Goal: Use online tool/utility: Use online tool/utility

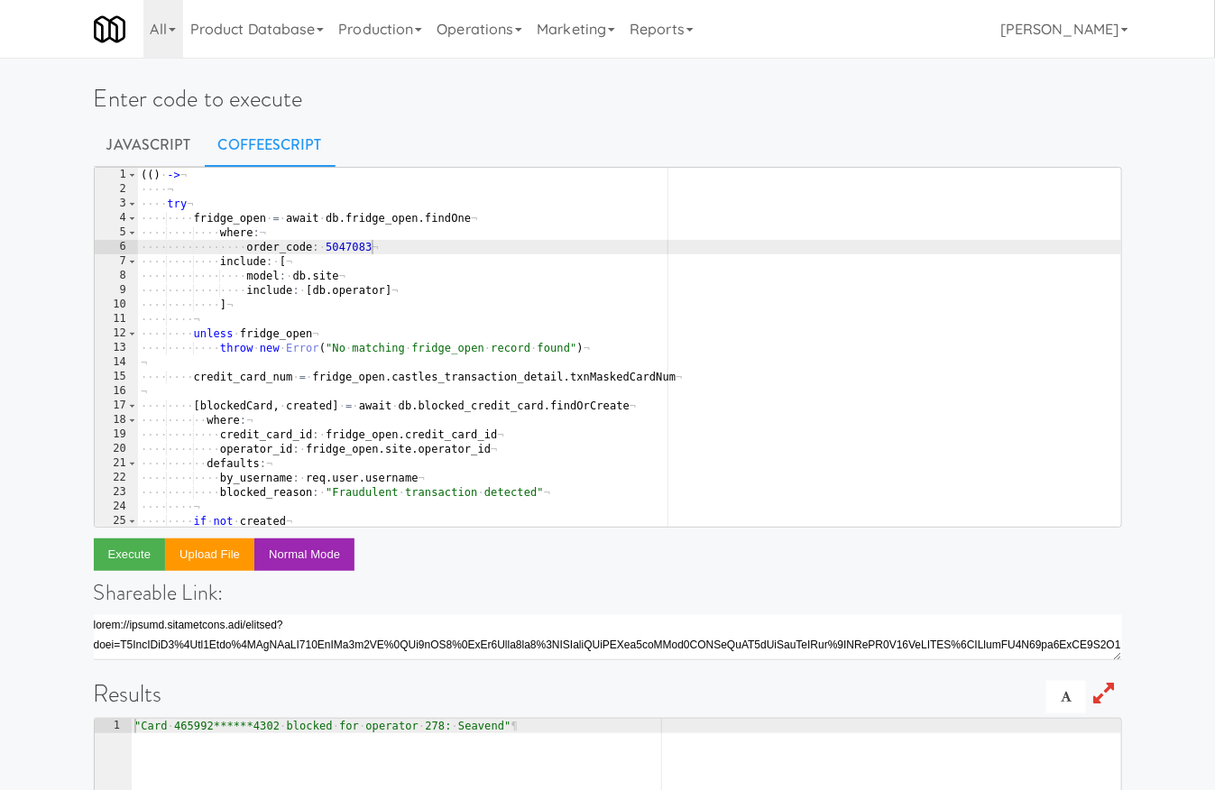
click at [354, 248] on div "( ( ) · -> ¬ ···· ¬ ···· try ¬ ···· ···· fridge_open · = · await · db . fridge_…" at bounding box center [629, 362] width 984 height 389
paste textarea "881785"
click at [128, 560] on button "Execute" at bounding box center [130, 554] width 72 height 32
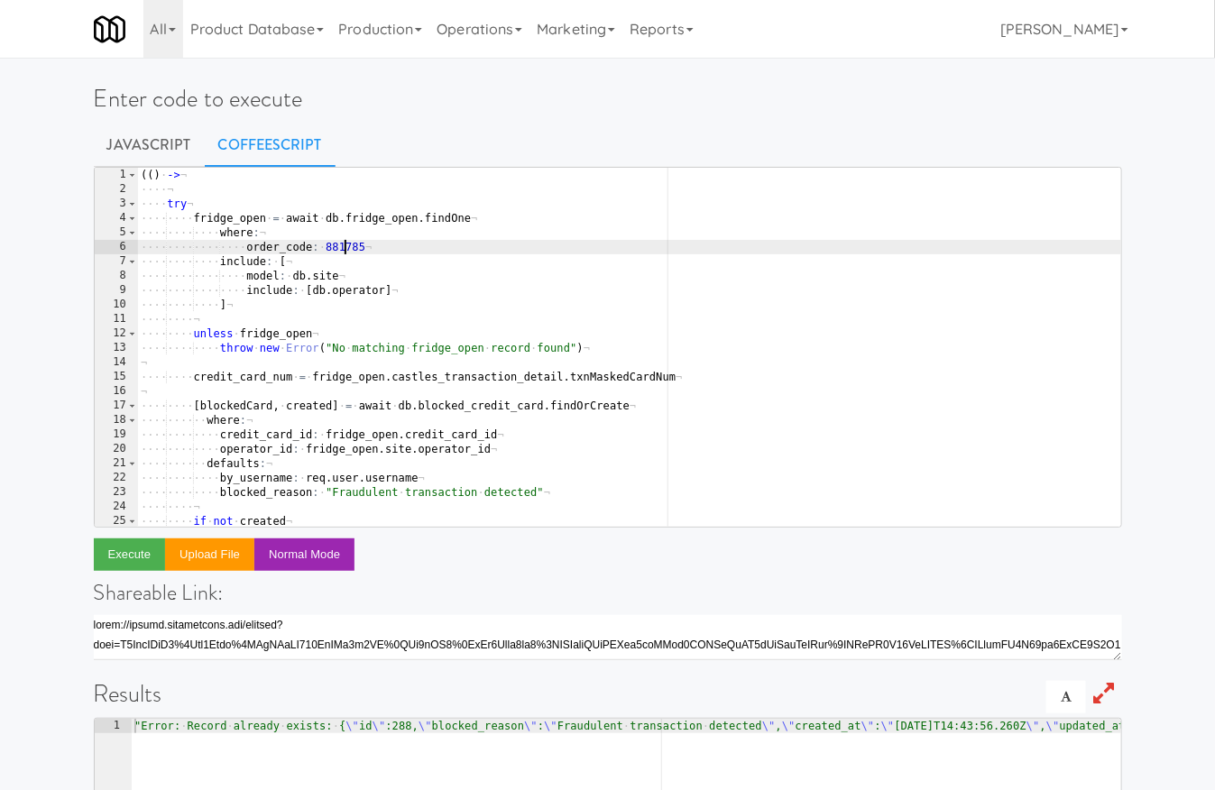
click at [346, 253] on div "( ( ) · -> ¬ ···· ¬ ···· try ¬ ···· ···· fridge_open · = · await · db . fridge_…" at bounding box center [629, 362] width 984 height 389
paste textarea "793199"
click at [148, 544] on button "Execute" at bounding box center [130, 554] width 72 height 32
click at [350, 249] on div "( ( ) · -> ¬ ···· ¬ ···· try ¬ ···· ···· fridge_open · = · await · db . fridge_…" at bounding box center [629, 362] width 984 height 389
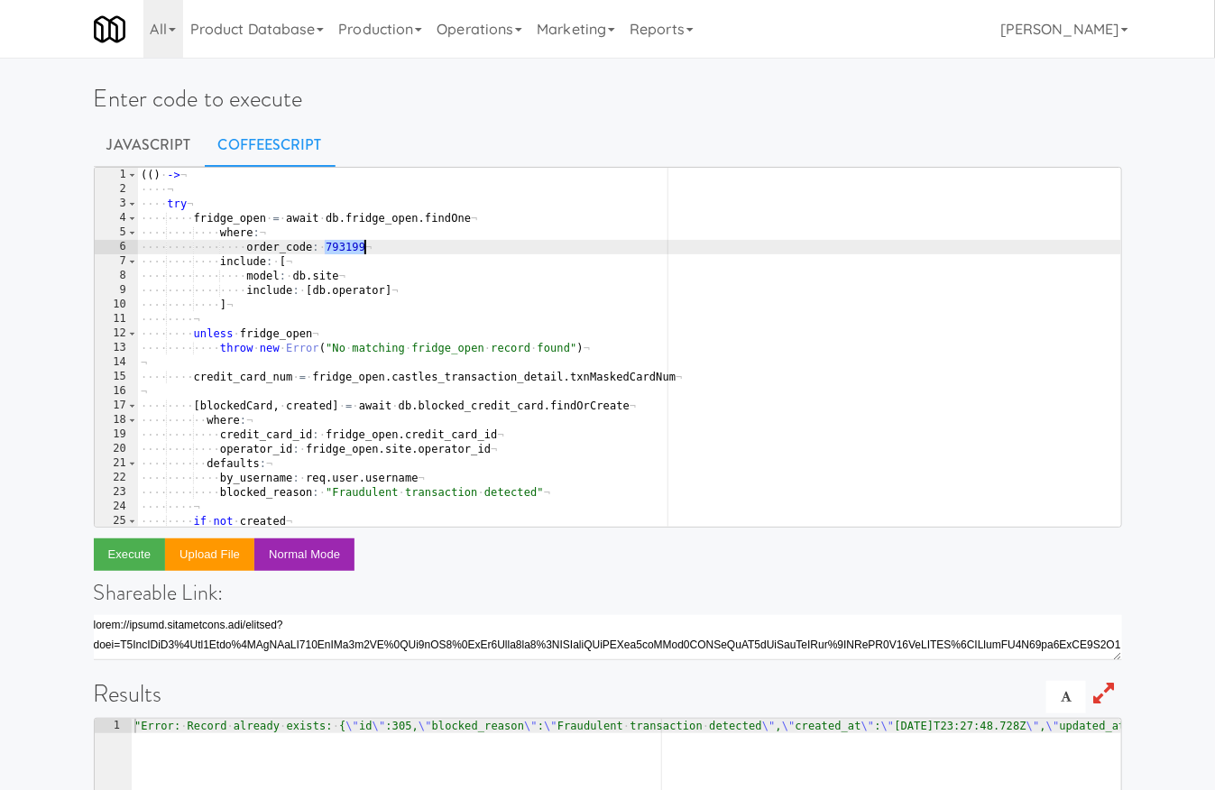
click at [350, 249] on div "( ( ) · -> ¬ ···· ¬ ···· try ¬ ···· ···· fridge_open · = · await · db . fridge_…" at bounding box center [629, 362] width 984 height 389
paste textarea "173838"
click at [135, 559] on button "Execute" at bounding box center [130, 554] width 72 height 32
click at [339, 248] on div "( ( ) · -> ¬ ···· ¬ ···· try ¬ ···· ···· fridge_open · = · await · db . fridge_…" at bounding box center [629, 362] width 984 height 389
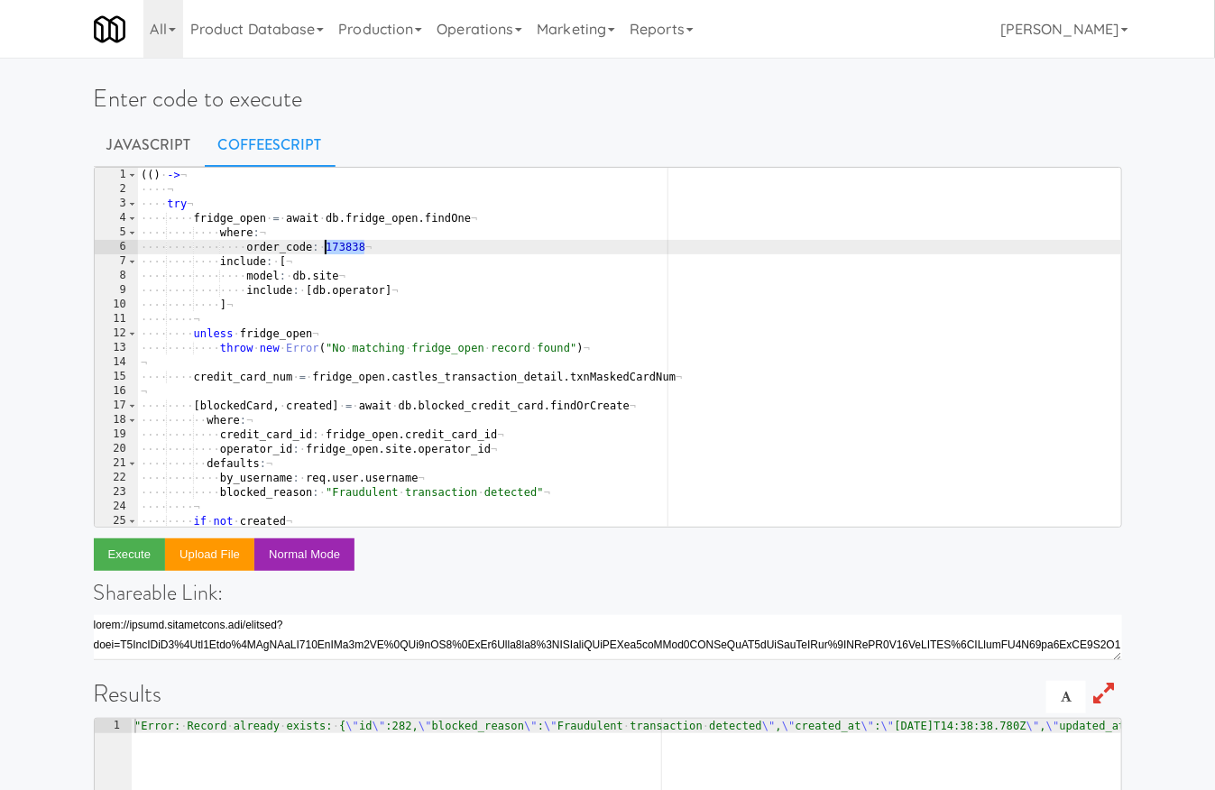
paste textarea "673862"
click at [143, 566] on button "Execute" at bounding box center [130, 554] width 72 height 32
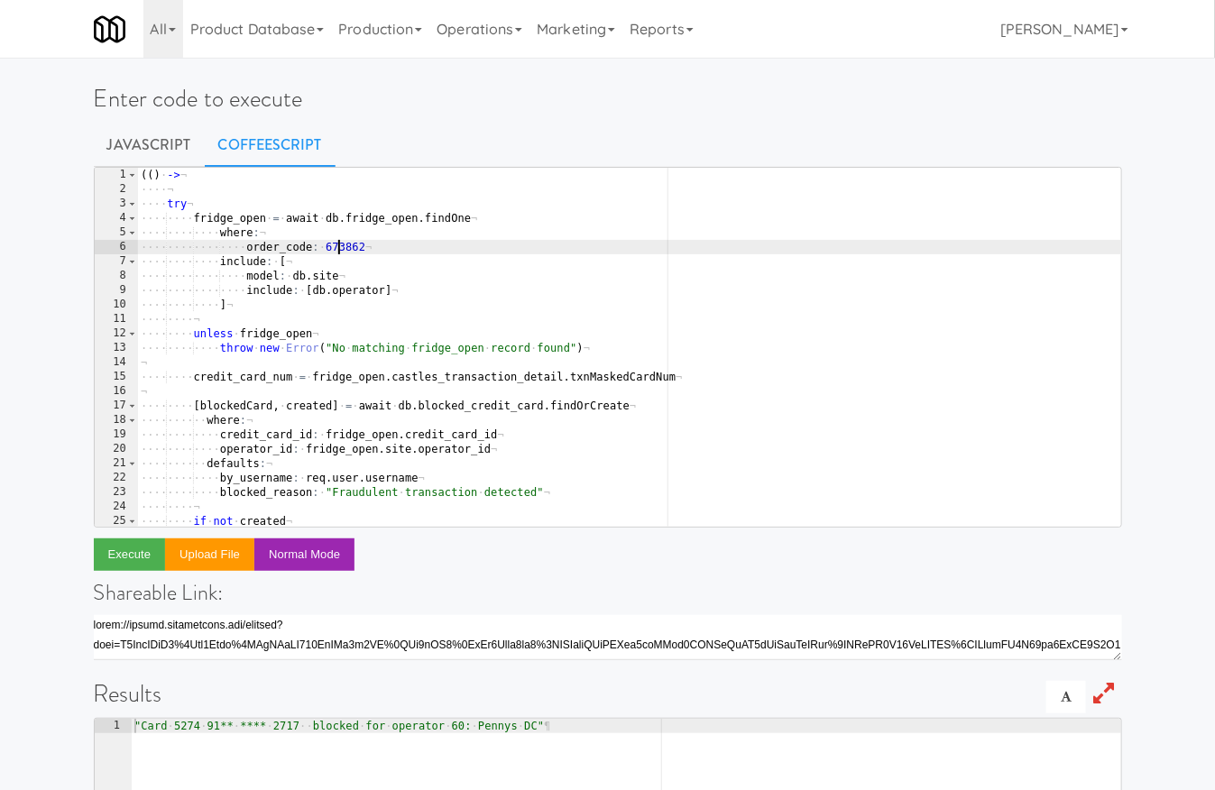
click at [340, 241] on div "( ( ) · -> ¬ ···· ¬ ···· try ¬ ···· ···· fridge_open · = · await · db . fridge_…" at bounding box center [629, 362] width 984 height 389
paste textarea "927181"
click at [140, 566] on button "Execute" at bounding box center [130, 554] width 72 height 32
click at [337, 252] on div "( ( ) · -> ¬ ···· ¬ ···· try ¬ ···· ···· fridge_open · = · await · db . fridge_…" at bounding box center [629, 362] width 984 height 389
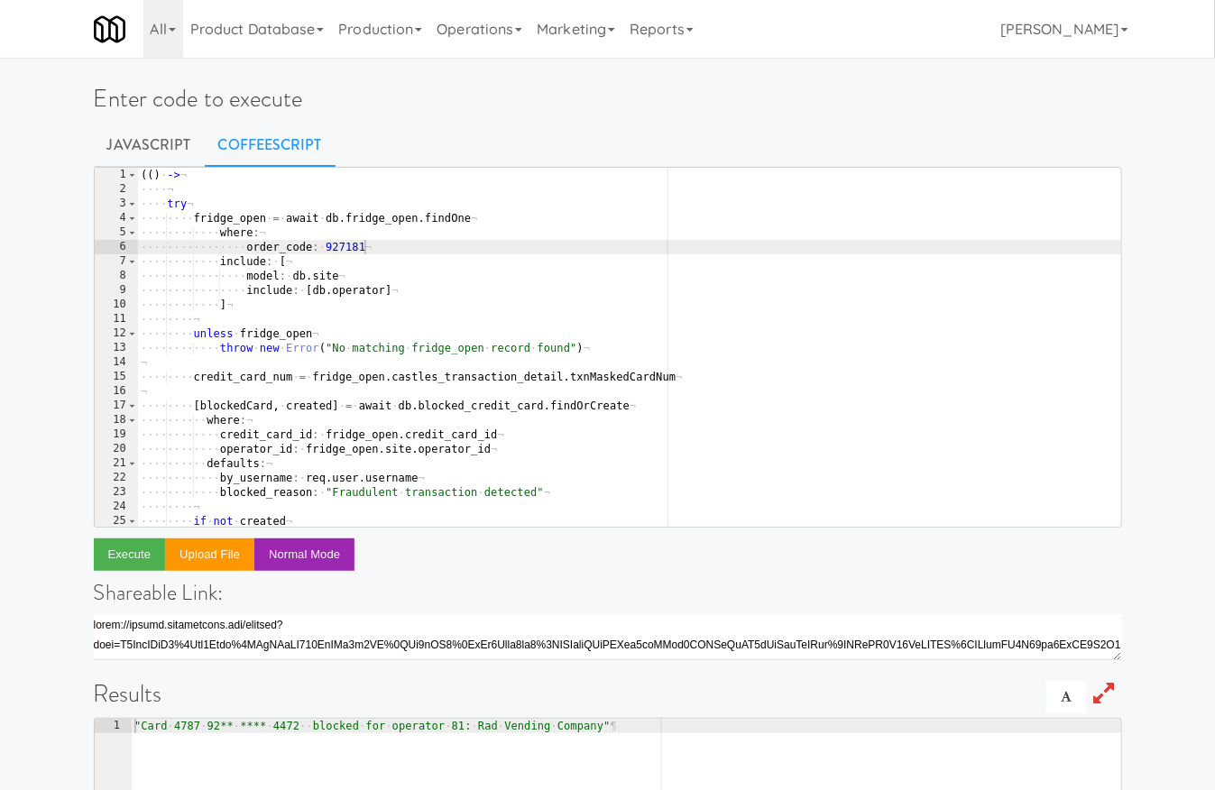
click at [337, 252] on div "( ( ) · -> ¬ ···· ¬ ···· try ¬ ···· ···· fridge_open · = · await · db . fridge_…" at bounding box center [629, 362] width 984 height 389
paste textarea "302135"
type textarea "order_code: 302135"
click at [134, 562] on button "Execute" at bounding box center [130, 554] width 72 height 32
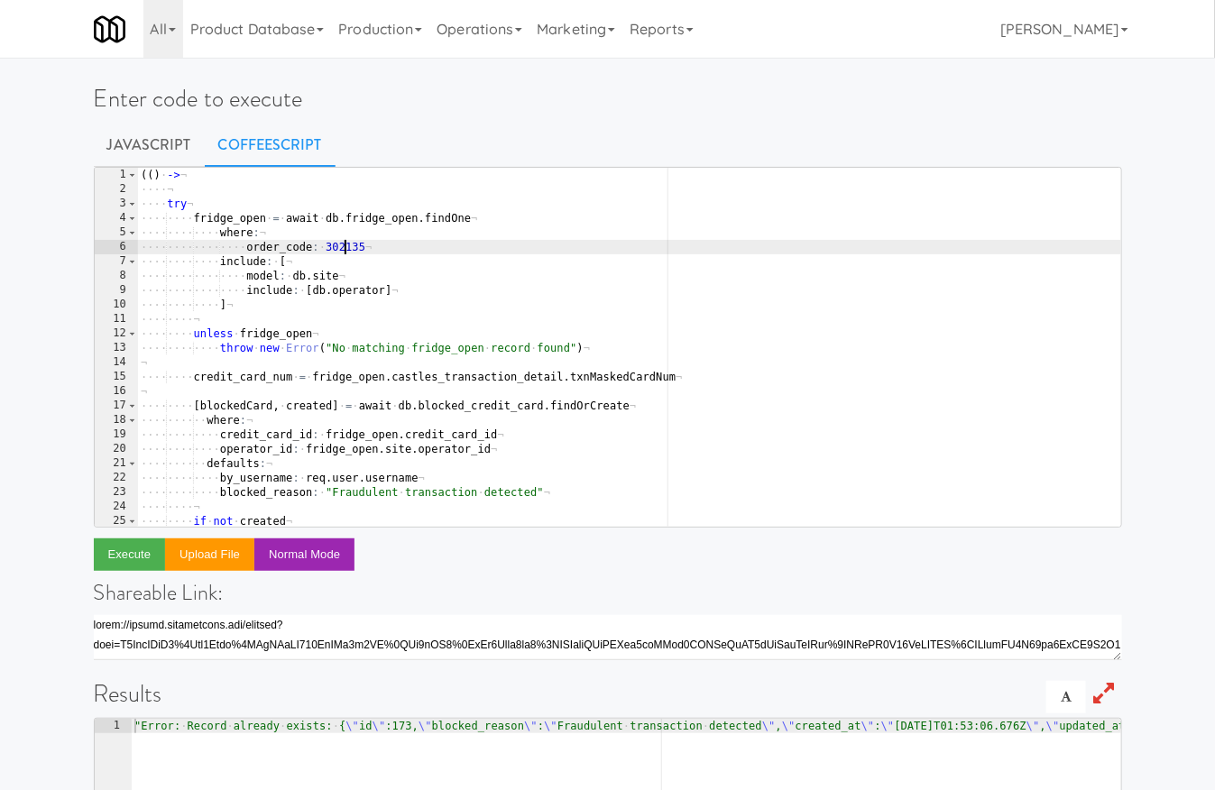
click at [345, 247] on div "( ( ) · -> ¬ ···· ¬ ···· try ¬ ···· ···· fridge_open · = · await · db . fridge_…" at bounding box center [629, 362] width 984 height 389
paste textarea
click at [342, 241] on div "( ( ) · -> ¬ ···· ¬ ···· try ¬ ···· ···· fridge_open · = · await · db . fridge_…" at bounding box center [629, 362] width 984 height 389
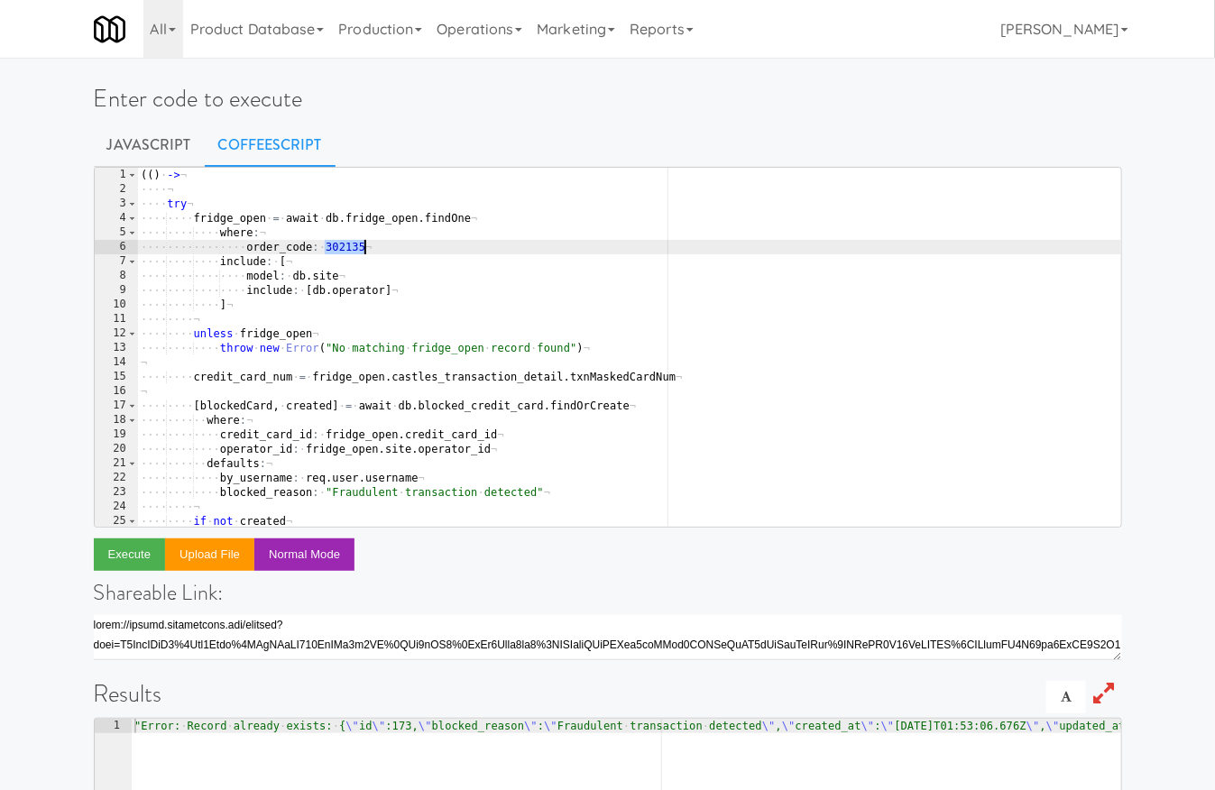
click at [342, 252] on div "( ( ) · -> ¬ ···· ¬ ···· try ¬ ···· ···· fridge_open · = · await · db . fridge_…" at bounding box center [629, 362] width 984 height 389
paste textarea "959084"
click at [151, 542] on button "Execute" at bounding box center [130, 554] width 72 height 32
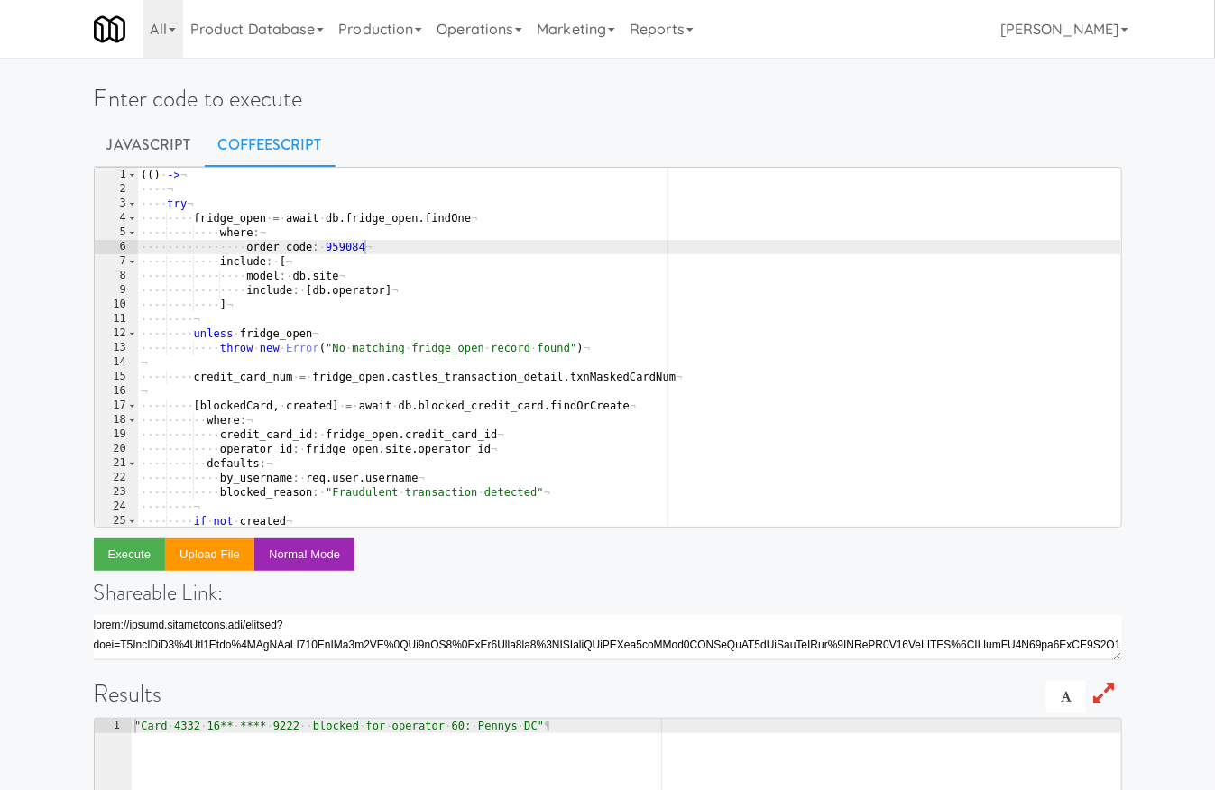
click at [336, 244] on div "( ( ) · -> ¬ ···· ¬ ···· try ¬ ···· ···· fridge_open · = · await · db . fridge_…" at bounding box center [629, 362] width 984 height 389
paste textarea "27181"
type textarea "order_code: 927181"
click at [143, 551] on button "Execute" at bounding box center [130, 554] width 72 height 32
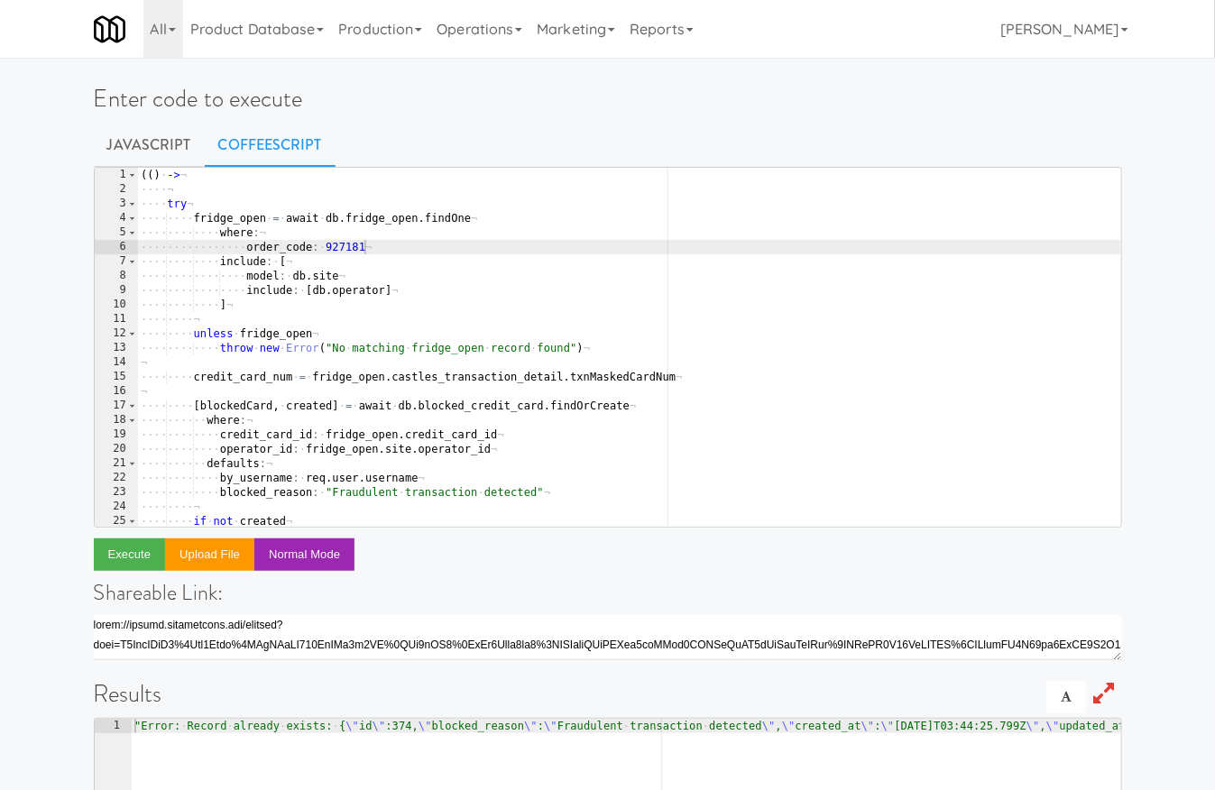
click at [345, 252] on div "( ( ) · -> ¬ ···· ¬ ···· try ¬ ···· ···· fridge_open · = · await · db . fridge_…" at bounding box center [629, 362] width 984 height 389
paste textarea
click at [351, 245] on div "( ( ) · -> ¬ ···· ¬ ···· try ¬ ···· ···· fridge_open · = · await · db . fridge_…" at bounding box center [629, 362] width 984 height 389
click at [152, 549] on button "Execute" at bounding box center [130, 554] width 72 height 32
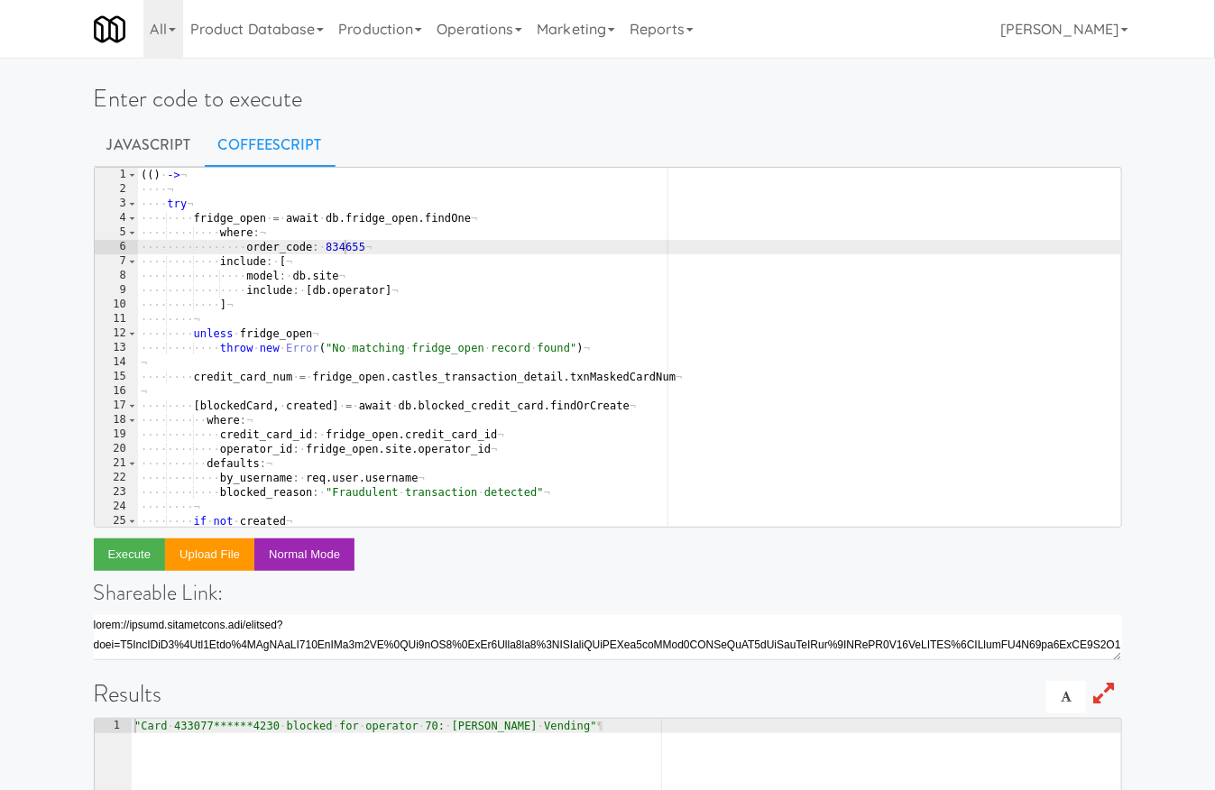
click at [342, 253] on div "( ( ) · -> ¬ ···· ¬ ···· try ¬ ···· ···· fridge_open · = · await · db . fridge_…" at bounding box center [629, 362] width 984 height 389
paste textarea "369,606"
click at [354, 246] on div "( ( ) · -> ¬ ···· ¬ ···· try ¬ ···· ···· fridge_open · = · await · db . fridge_…" at bounding box center [629, 362] width 984 height 389
click at [132, 569] on button "Execute" at bounding box center [130, 554] width 72 height 32
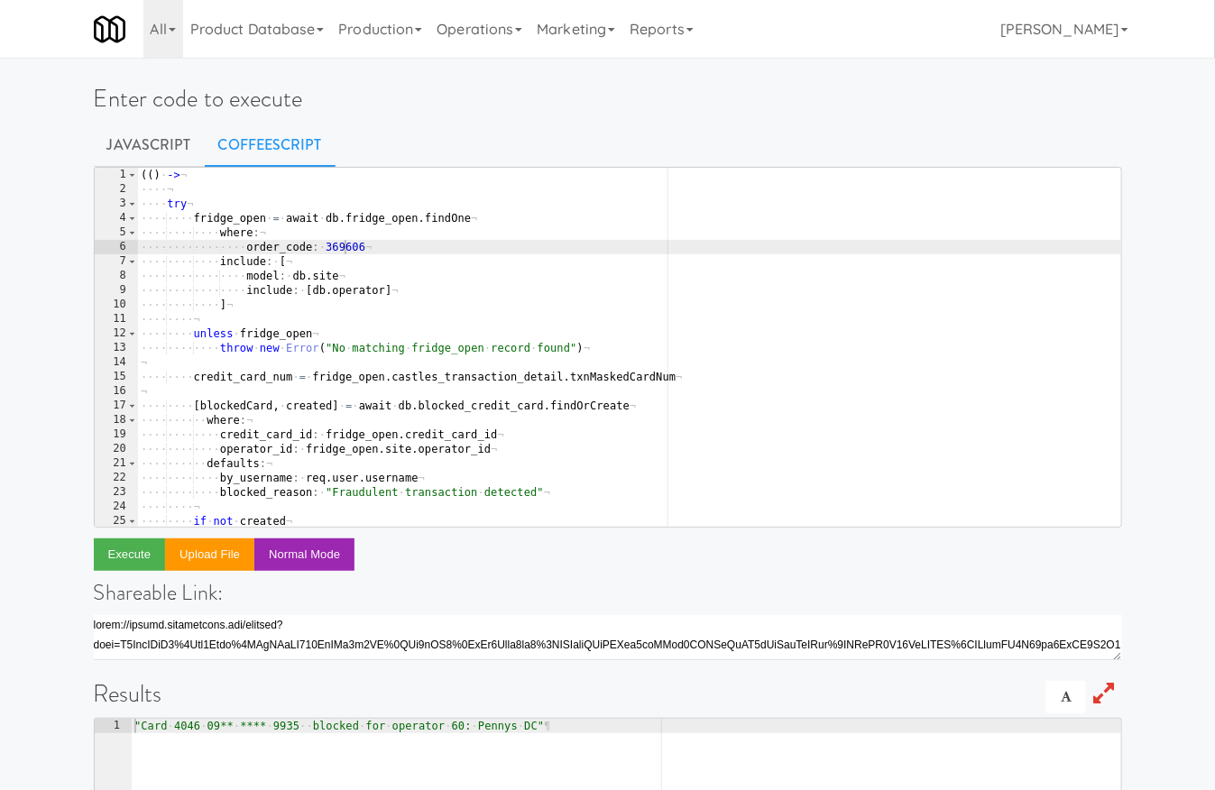
click at [337, 255] on div "( ( ) · -> ¬ ···· ¬ ···· try ¬ ···· ···· fridge_open · = · await · db . fridge_…" at bounding box center [629, 362] width 984 height 389
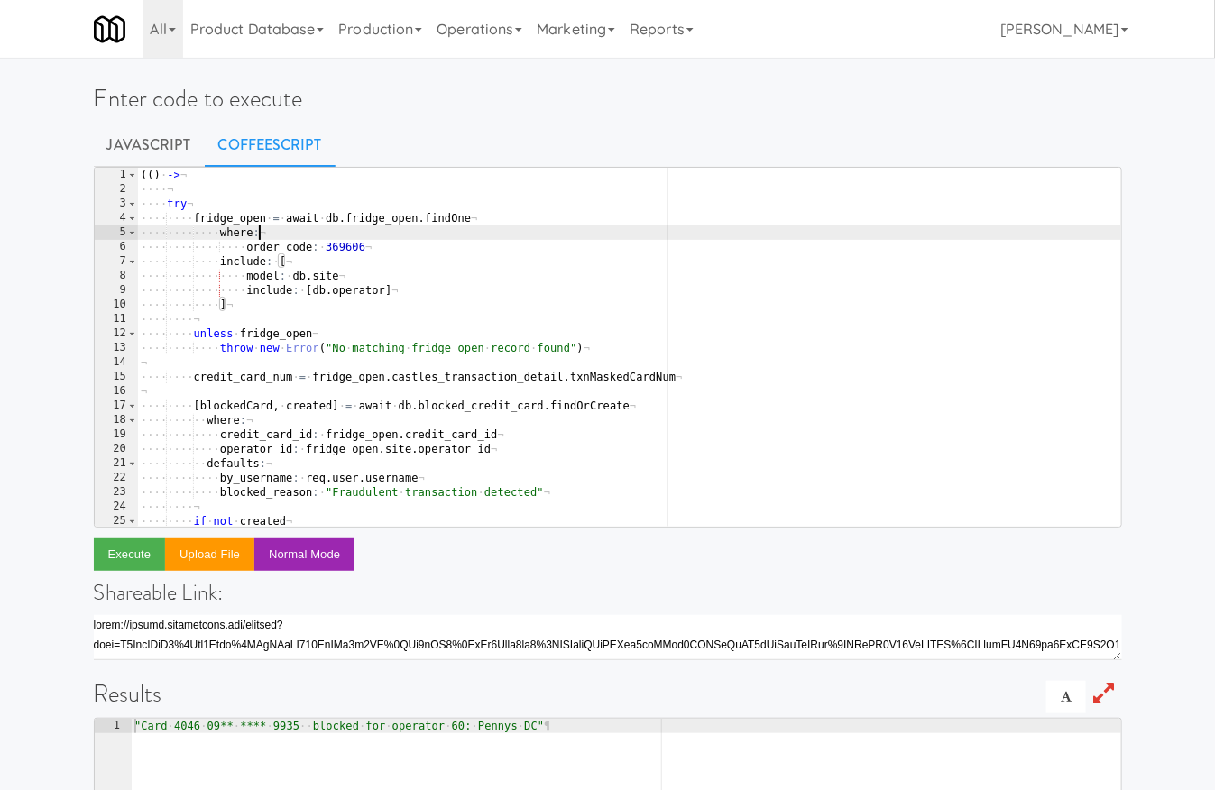
click at [346, 239] on div "( ( ) · -> ¬ ···· ¬ ···· try ¬ ···· ···· fridge_open · = · await · db . fridge_…" at bounding box center [629, 362] width 984 height 389
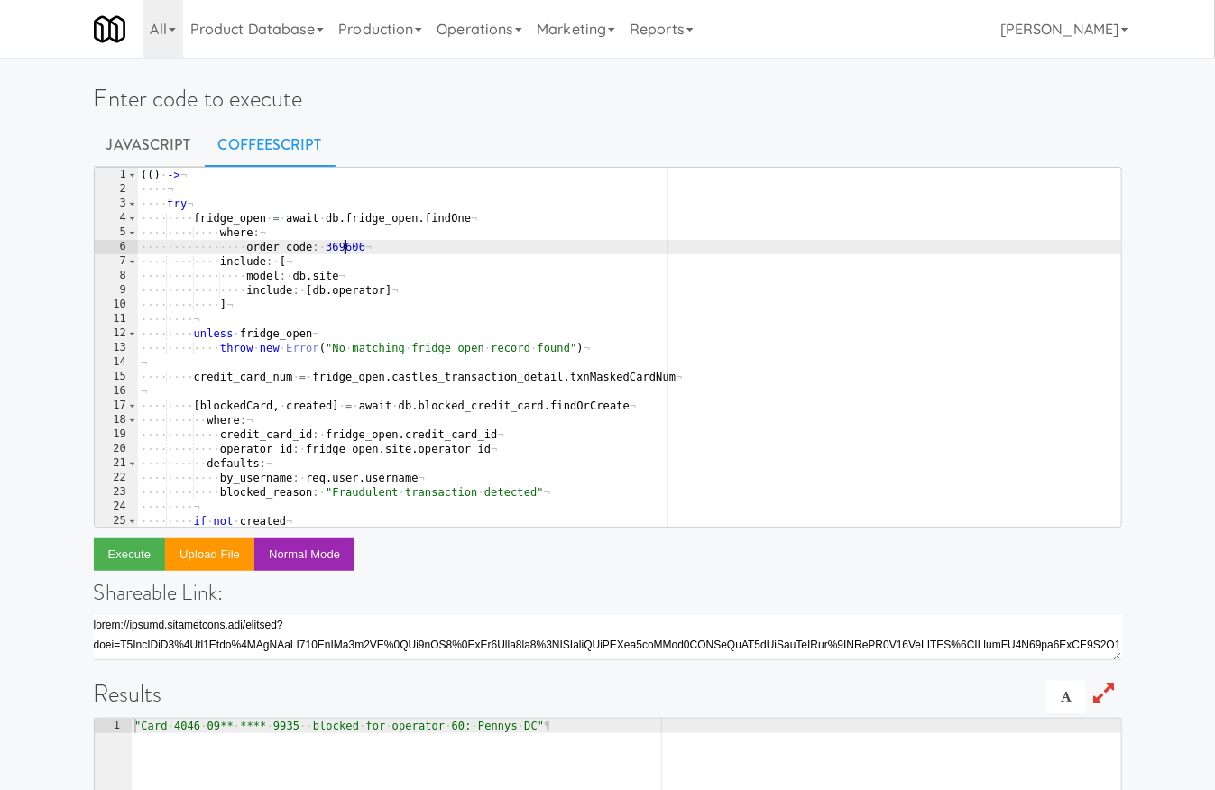
click at [346, 248] on div "( ( ) · -> ¬ ···· ¬ ···· try ¬ ···· ···· fridge_open · = · await · db . fridge_…" at bounding box center [629, 362] width 984 height 389
paste textarea "602,810"
click at [346, 248] on div "( ( ) · -> ¬ ···· ¬ ···· try ¬ ···· ···· fridge_open · = · await · db . fridge_…" at bounding box center [629, 362] width 984 height 389
click at [348, 249] on div "( ( ) · -> ¬ ···· ¬ ···· try ¬ ···· ···· fridge_open · = · await · db . fridge_…" at bounding box center [629, 362] width 984 height 389
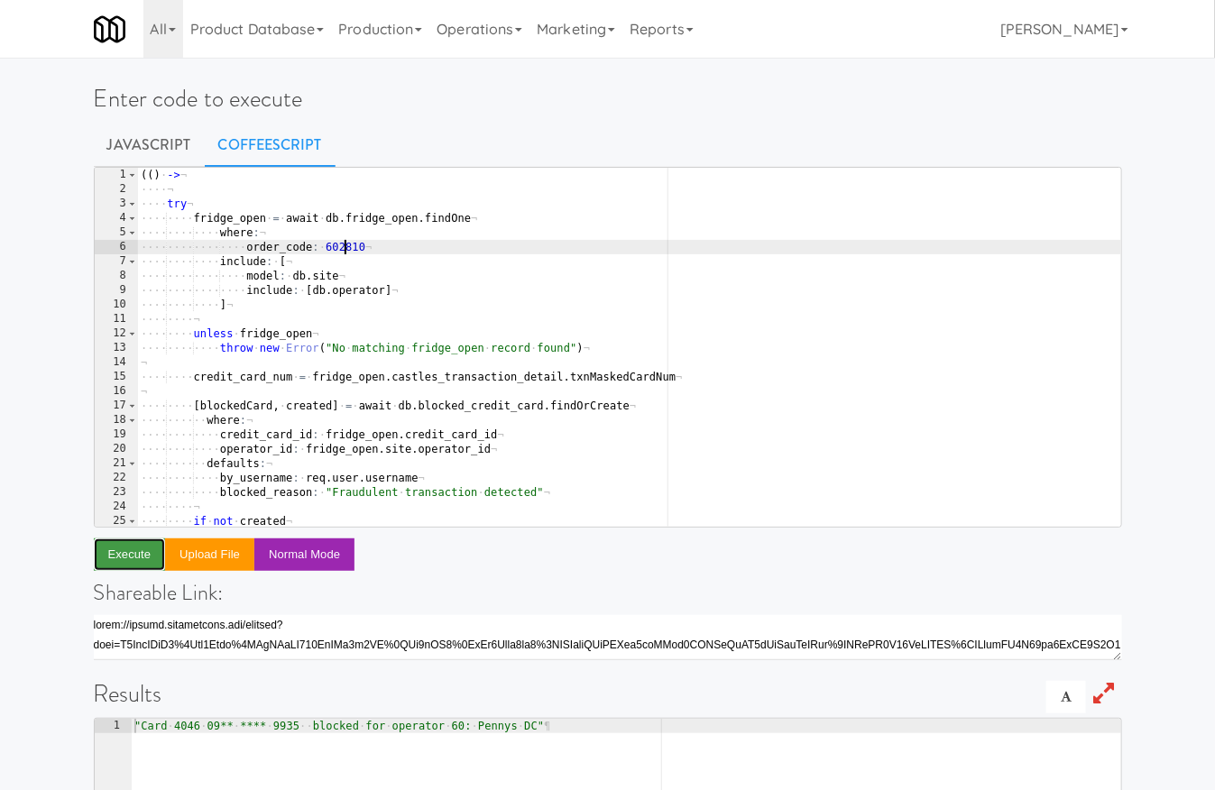
click at [133, 551] on button "Execute" at bounding box center [130, 554] width 72 height 32
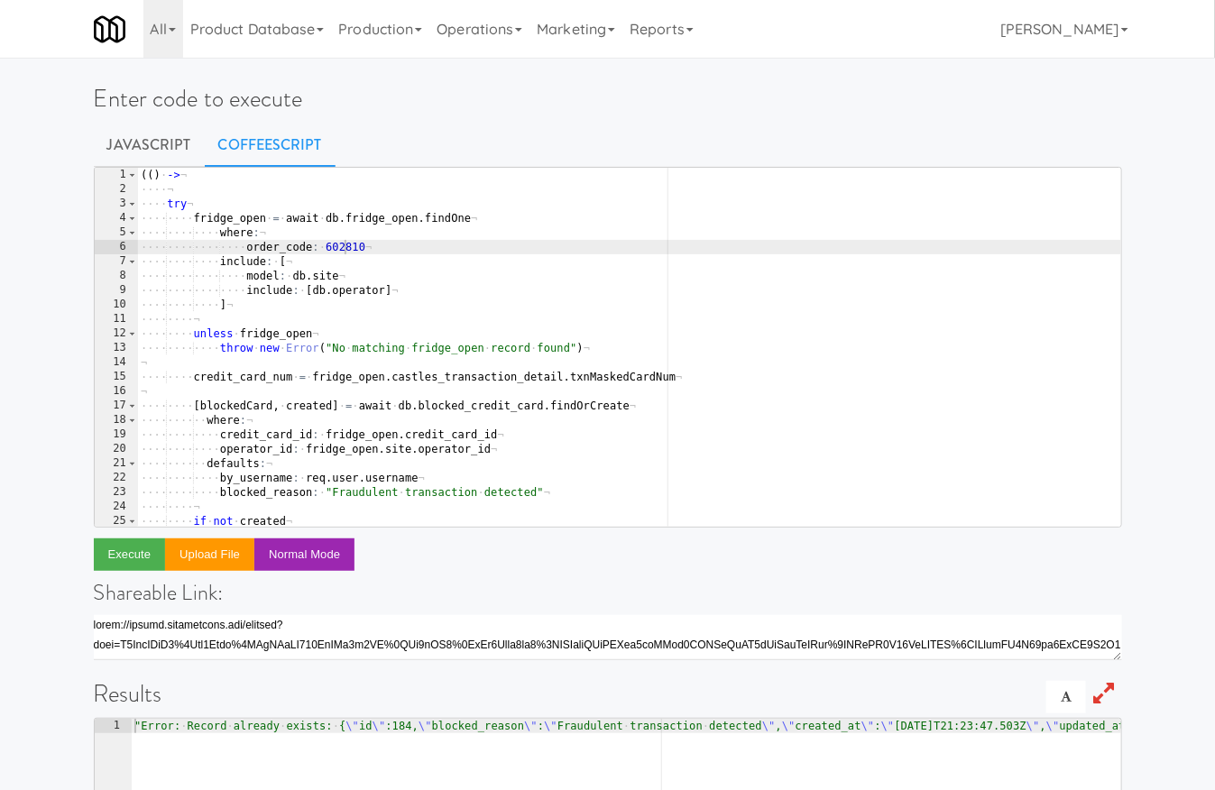
click at [347, 249] on div "( ( ) · -> ¬ ···· ¬ ···· try ¬ ···· ···· fridge_open · = · await · db . fridge_…" at bounding box center [629, 362] width 984 height 389
paste textarea "191,669"
click at [351, 246] on div "( ( ) · -> ¬ ···· ¬ ···· try ¬ ···· ···· fridge_open · = · await · db . fridge_…" at bounding box center [629, 362] width 984 height 389
click at [151, 550] on button "Execute" at bounding box center [130, 554] width 72 height 32
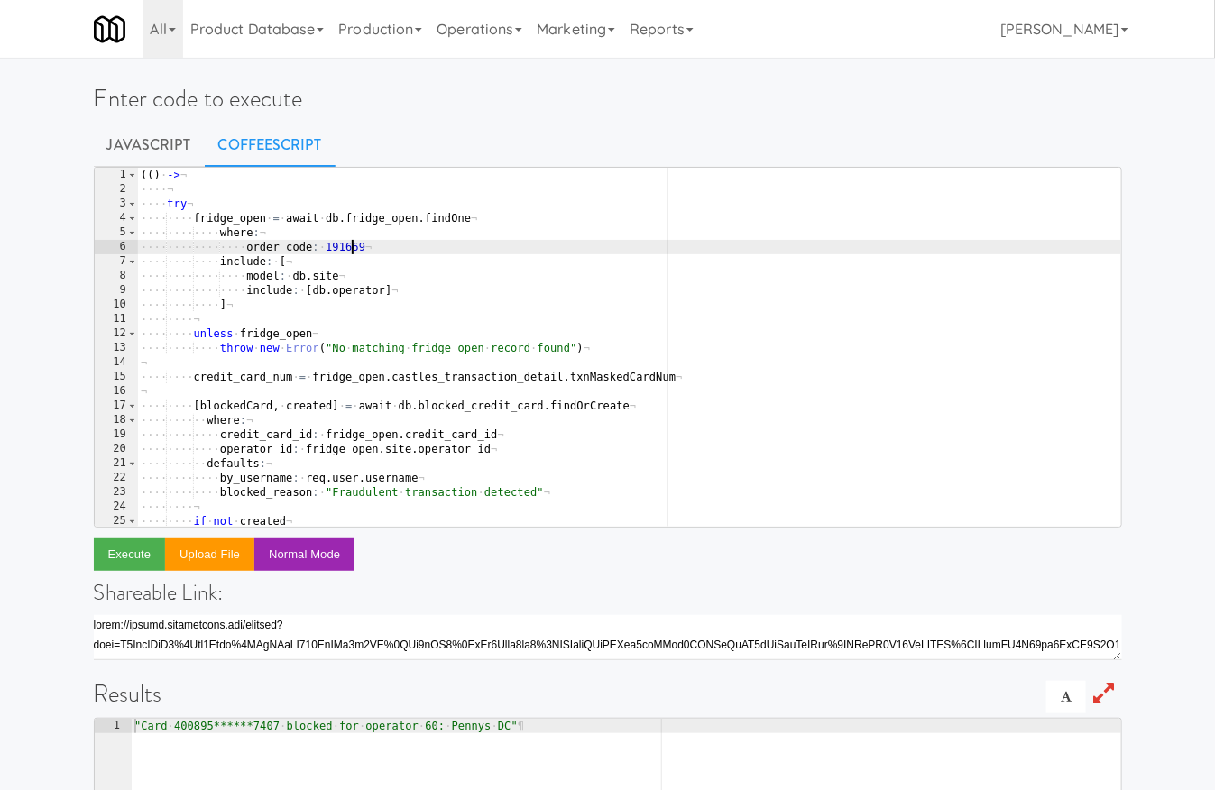
click at [349, 245] on div "( ( ) · -> ¬ ···· ¬ ···· try ¬ ···· ···· fridge_open · = · await · db . fridge_…" at bounding box center [629, 362] width 984 height 389
paste textarea "665,176"
click at [352, 247] on div "( ( ) · -> ¬ ···· ¬ ···· try ¬ ···· ···· fridge_open · = · await · db . fridge_…" at bounding box center [629, 362] width 984 height 389
click at [137, 559] on button "Execute" at bounding box center [130, 554] width 72 height 32
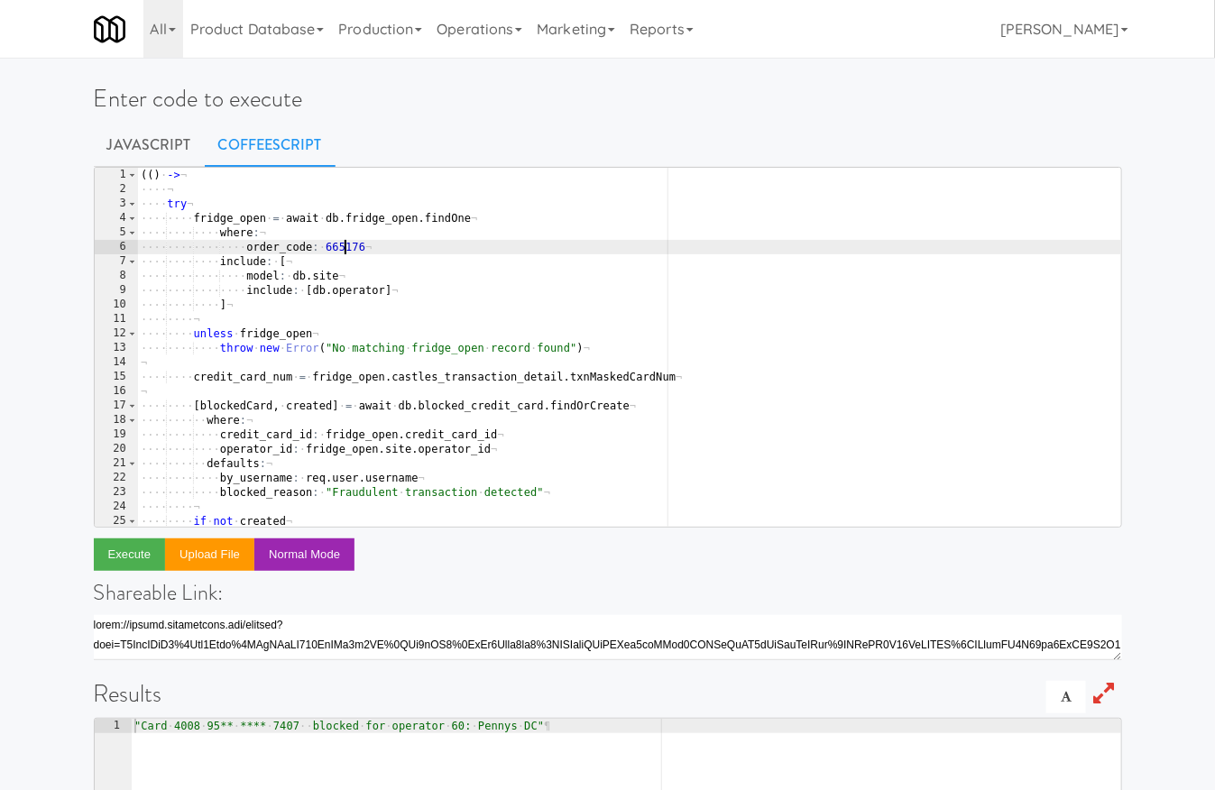
click at [346, 247] on div "( ( ) · -> ¬ ···· ¬ ···· try ¬ ···· ···· fridge_open · = · await · db . fridge_…" at bounding box center [629, 362] width 984 height 389
paste textarea ",234"
click at [350, 250] on div "( ( ) · -> ¬ ···· ¬ ···· try ¬ ···· ···· fridge_open · = · await · db . fridge_…" at bounding box center [629, 362] width 984 height 389
click at [131, 553] on button "Execute" at bounding box center [130, 554] width 72 height 32
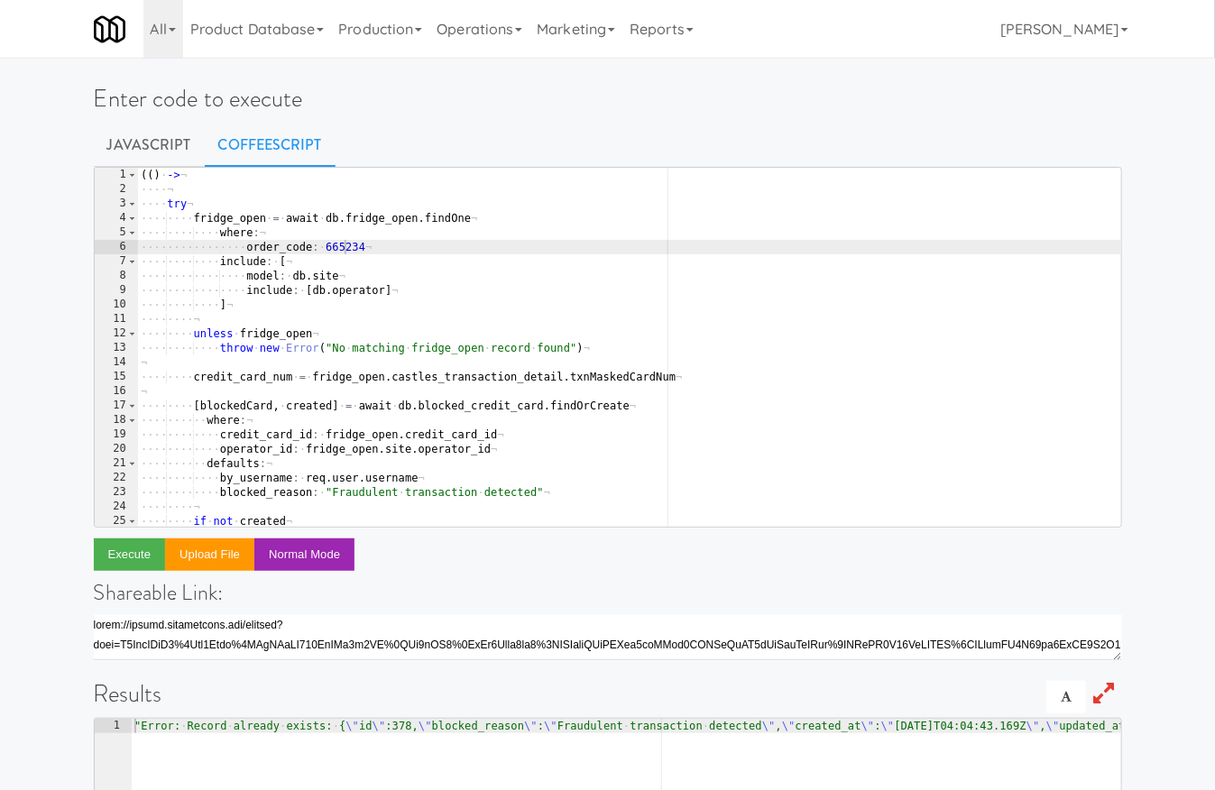
click at [344, 248] on div "( ( ) · -> ¬ ···· ¬ ···· try ¬ ···· ···· fridge_open · = · await · db . fridge_…" at bounding box center [629, 362] width 984 height 389
paste textarea "420,333"
click at [349, 249] on div "( ( ) · -> ¬ ···· ¬ ···· try ¬ ···· ···· fridge_open · = · await · db . fridge_…" at bounding box center [629, 362] width 984 height 389
click at [119, 560] on button "Execute" at bounding box center [130, 554] width 72 height 32
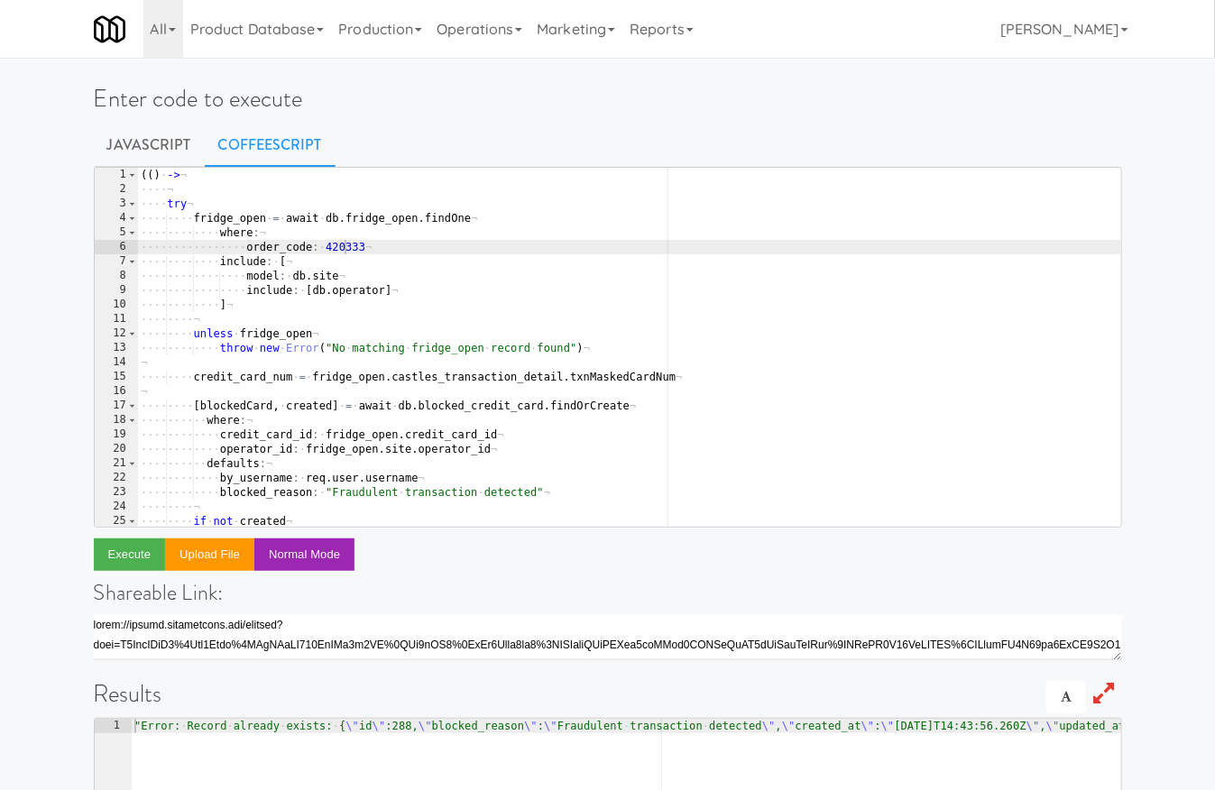
click at [339, 247] on div "( ( ) · -> ¬ ···· ¬ ···· try ¬ ···· ···· fridge_open · = · await · db . fridge_…" at bounding box center [629, 362] width 984 height 389
paste textarea "121,368"
click at [352, 249] on div "( ( ) · -> ¬ ···· ¬ ···· try ¬ ···· ···· fridge_open · = · await · db . fridge_…" at bounding box center [629, 362] width 984 height 389
click at [154, 551] on button "Execute" at bounding box center [130, 554] width 72 height 32
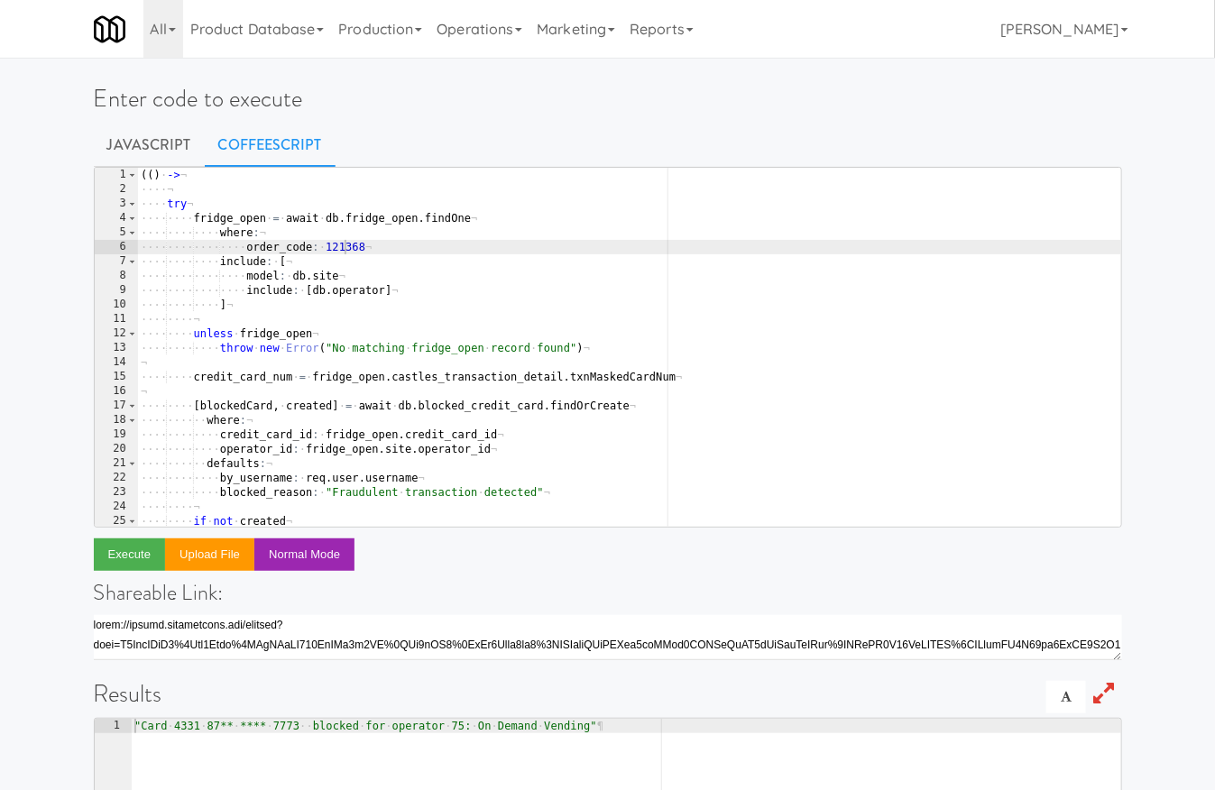
click at [345, 248] on div "( ( ) · -> ¬ ···· ¬ ···· try ¬ ···· ···· fridge_open · = · await · db . fridge_…" at bounding box center [629, 362] width 984 height 389
paste textarea "749,175"
click at [352, 247] on div "( ( ) · -> ¬ ···· ¬ ···· try ¬ ···· ···· fridge_open · = · await · db . fridge_…" at bounding box center [629, 362] width 984 height 389
click at [157, 548] on button "Execute" at bounding box center [130, 554] width 72 height 32
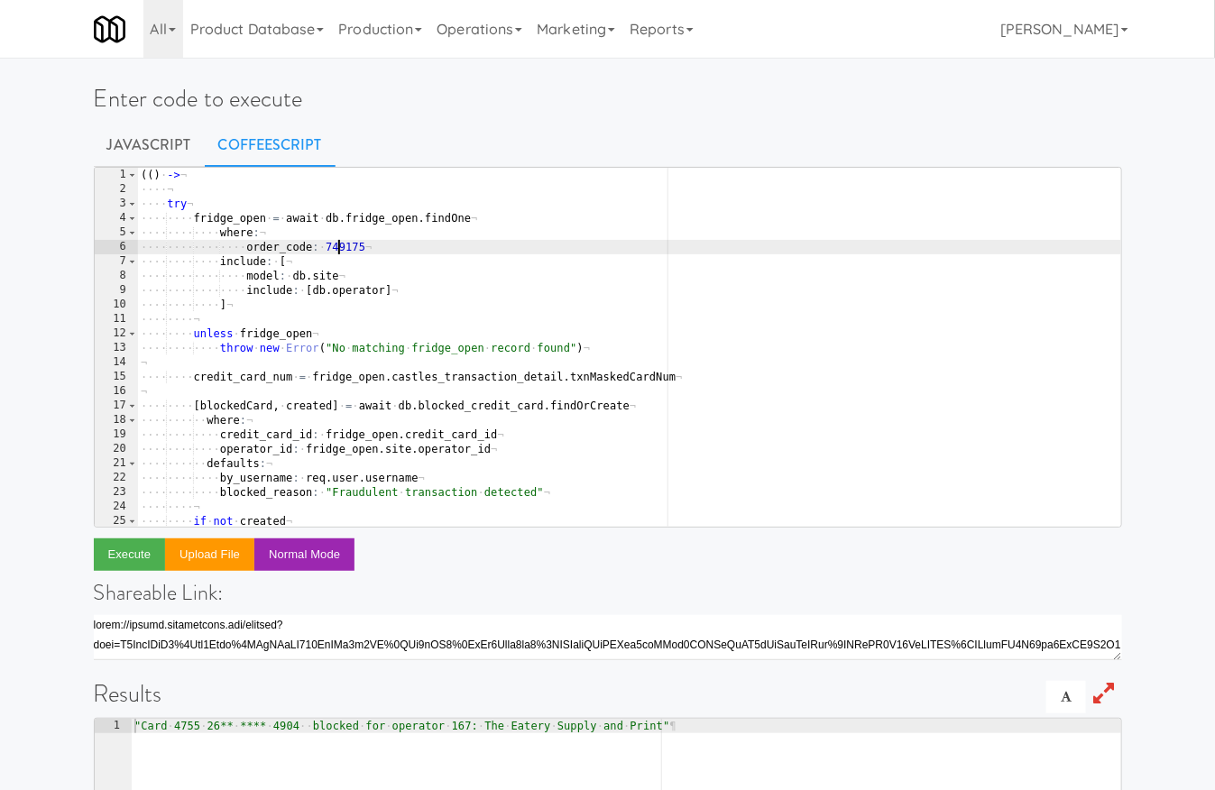
click at [336, 245] on div "( ( ) · -> ¬ ···· ¬ ···· try ¬ ···· ···· fridge_open · = · await · db . fridge_…" at bounding box center [629, 362] width 984 height 389
paste textarea "677,088"
click at [352, 250] on div "( ( ) · -> ¬ ···· ¬ ···· try ¬ ···· ···· fridge_open · = · await · db . fridge_…" at bounding box center [629, 362] width 984 height 389
click at [351, 250] on div "( ( ) · -> ¬ ···· ¬ ···· try ¬ ···· ···· fridge_open · = · await · db . fridge_…" at bounding box center [629, 362] width 984 height 389
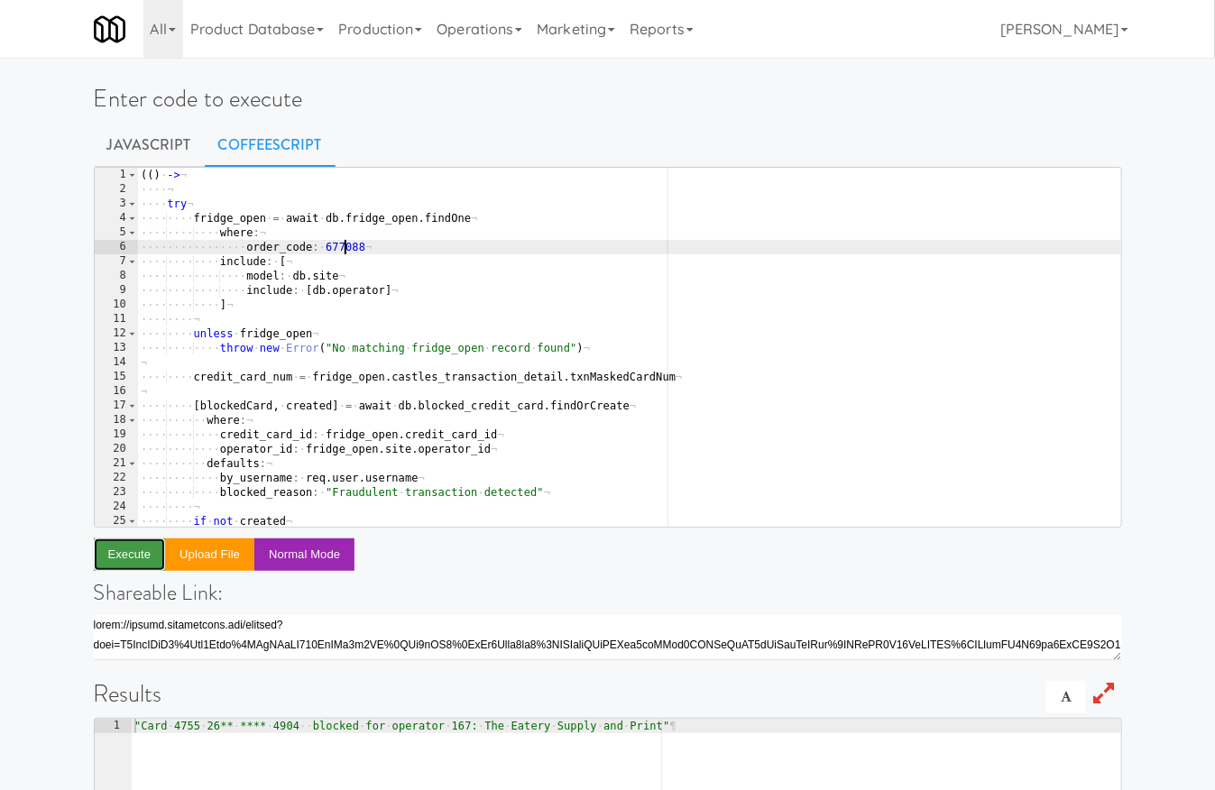
click at [151, 562] on button "Execute" at bounding box center [130, 554] width 72 height 32
click at [341, 249] on div "( ( ) · -> ¬ ···· ¬ ···· try ¬ ···· ···· fridge_open · = · await · db . fridge_…" at bounding box center [629, 362] width 984 height 389
paste textarea "456,650"
click at [353, 250] on div "( ( ) · -> ¬ ···· ¬ ···· try ¬ ···· ···· fridge_open · = · await · db . fridge_…" at bounding box center [629, 362] width 984 height 389
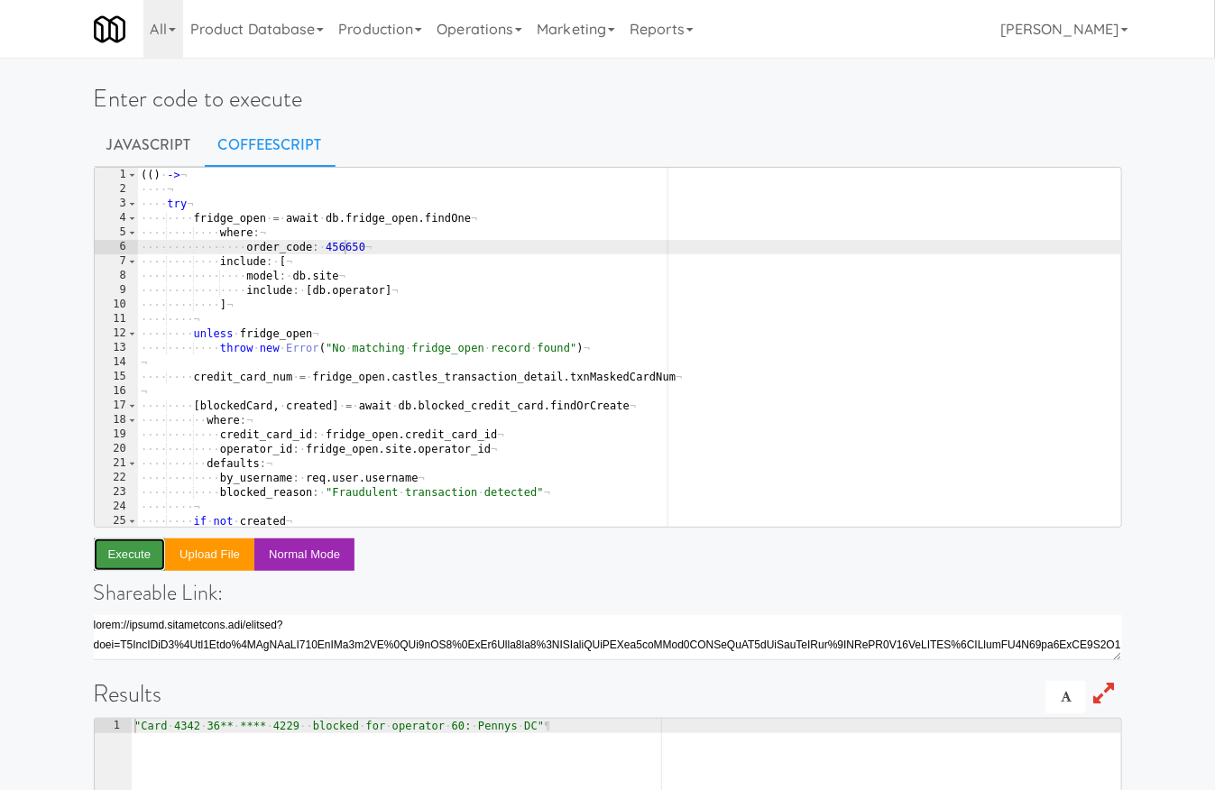
click at [151, 558] on button "Execute" at bounding box center [130, 554] width 72 height 32
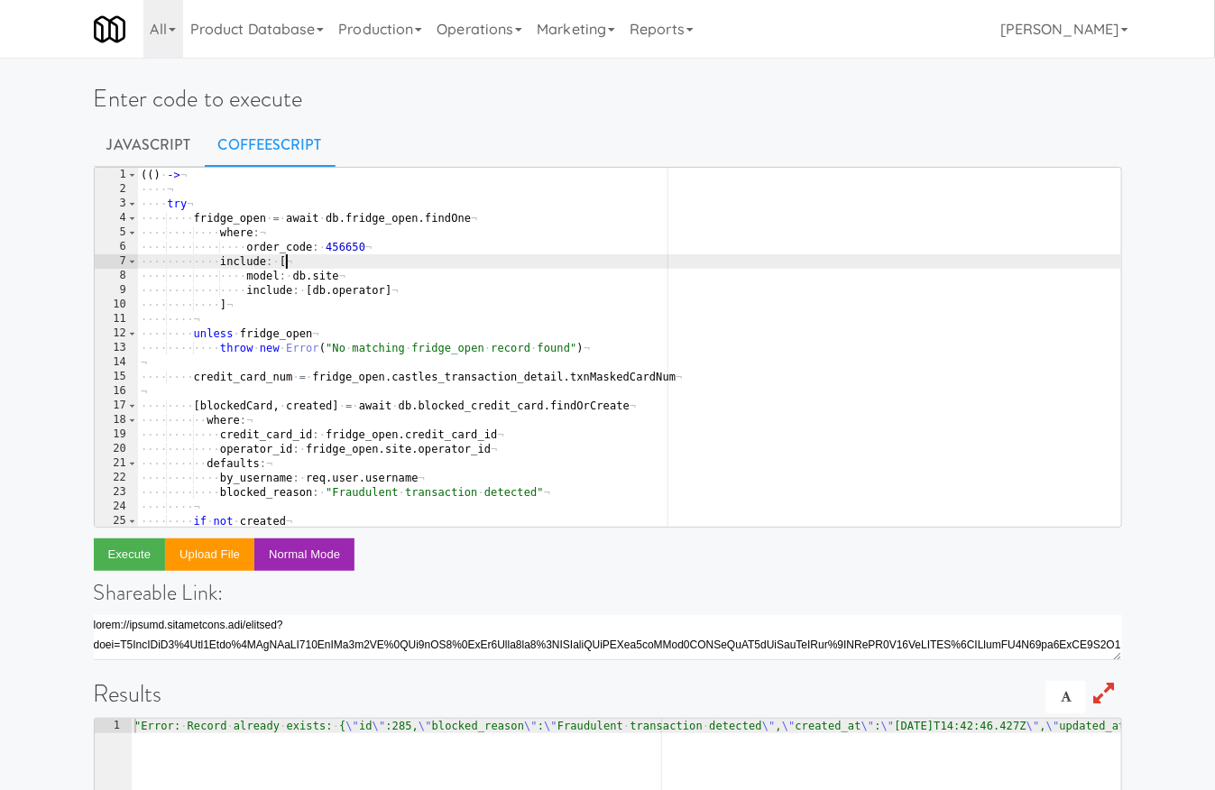
click at [336, 258] on div "( ( ) · -> ¬ ···· ¬ ···· try ¬ ···· ···· fridge_open · = · await · db . fridge_…" at bounding box center [629, 362] width 984 height 389
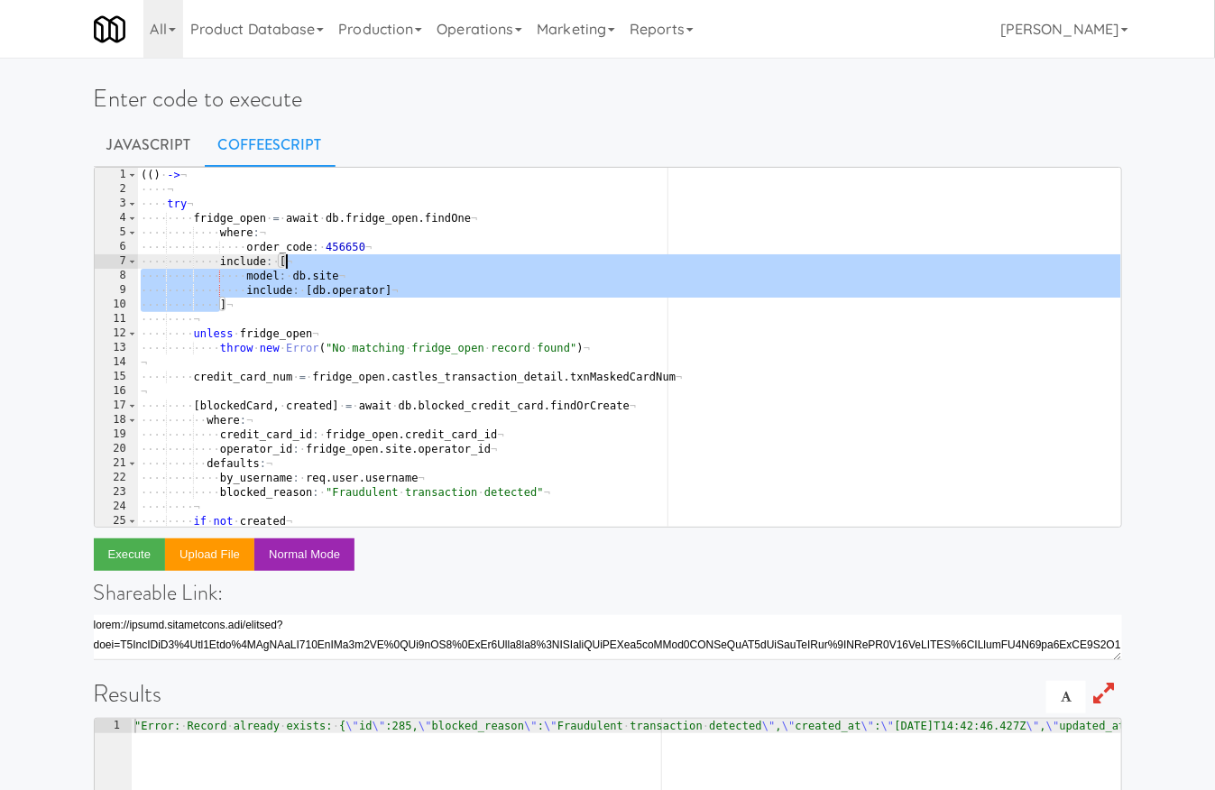
click at [342, 248] on div "( ( ) · -> ¬ ···· ¬ ···· try ¬ ···· ···· fridge_open · = · await · db . fridge_…" at bounding box center [629, 362] width 984 height 389
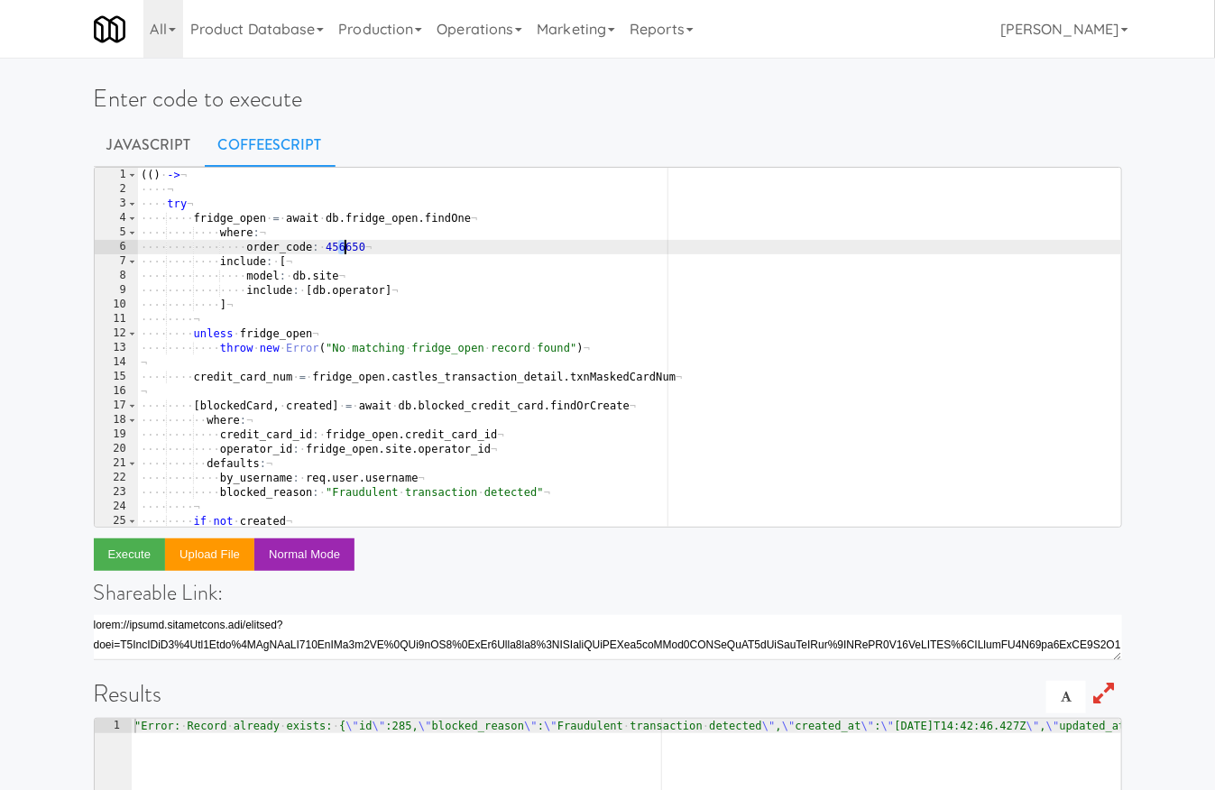
click at [342, 248] on div "( ( ) · -> ¬ ···· ¬ ···· try ¬ ···· ···· fridge_open · = · await · db . fridge_…" at bounding box center [629, 362] width 984 height 389
paste textarea "930,962"
click at [352, 248] on div "( ( ) · -> ¬ ···· ¬ ···· try ¬ ···· ···· fridge_open · = · await · db . fridge_…" at bounding box center [629, 362] width 984 height 389
click at [350, 247] on div "( ( ) · -> ¬ ···· ¬ ···· try ¬ ···· ···· fridge_open · = · await · db . fridge_…" at bounding box center [629, 362] width 984 height 389
click at [160, 541] on button "Execute" at bounding box center [130, 554] width 72 height 32
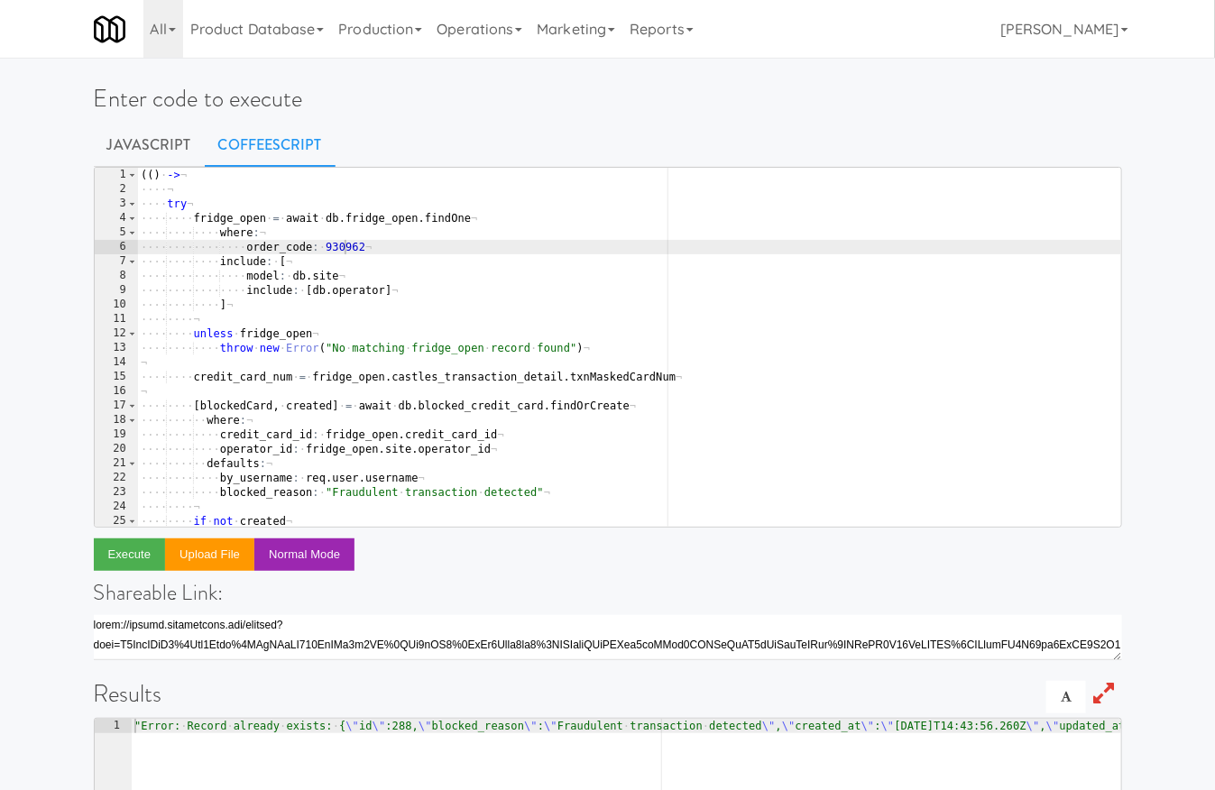
click at [339, 245] on div "( ( ) · -> ¬ ···· ¬ ···· try ¬ ···· ···· fridge_open · = · await · db . fridge_…" at bounding box center [629, 362] width 984 height 389
paste textarea "677,943"
click at [348, 252] on div "( ( ) · -> ¬ ···· ¬ ···· try ¬ ···· ···· fridge_open · = · await · db . fridge_…" at bounding box center [629, 362] width 984 height 389
click at [140, 548] on button "Execute" at bounding box center [130, 554] width 72 height 32
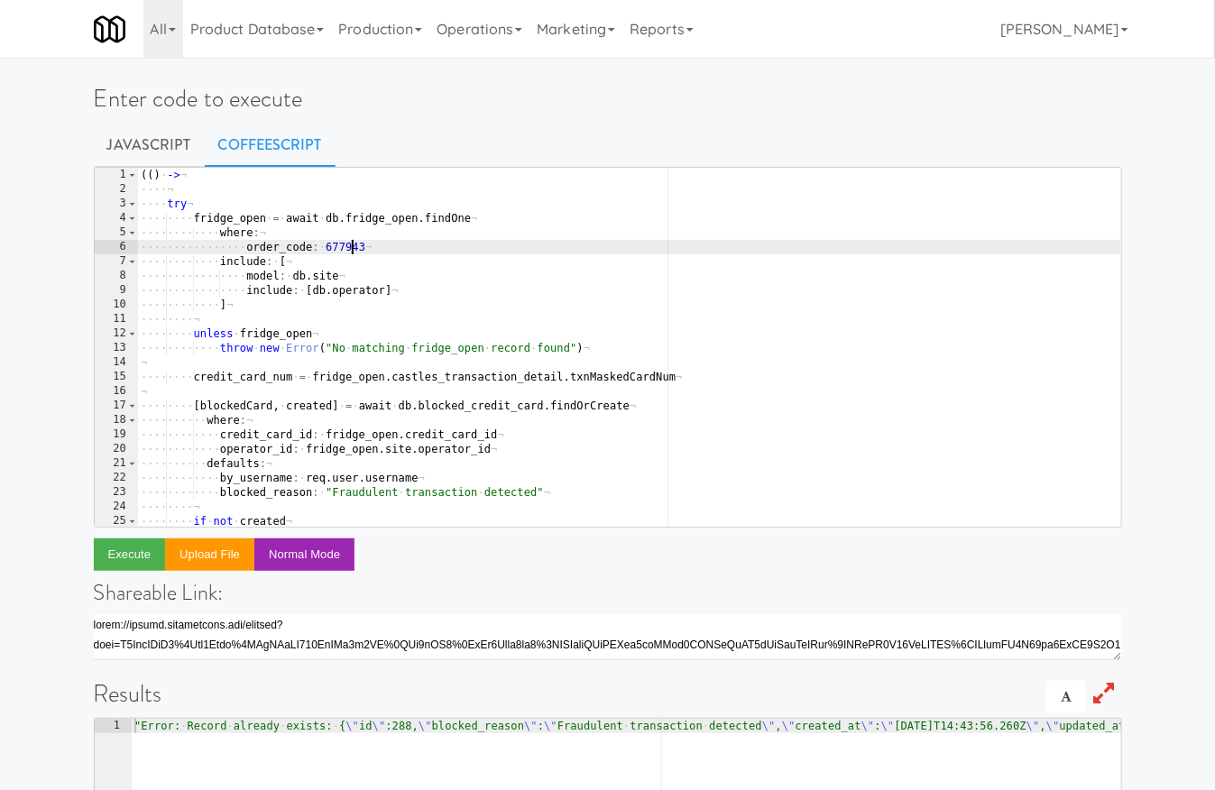
click at [351, 240] on div "( ( ) · -> ¬ ···· ¬ ···· try ¬ ···· ···· fridge_open · = · await · db . fridge_…" at bounding box center [629, 362] width 984 height 389
paste textarea "881,785"
click at [349, 252] on div "( ( ) · -> ¬ ···· ¬ ···· try ¬ ···· ···· fridge_open · = · await · db . fridge_…" at bounding box center [629, 362] width 984 height 389
click at [154, 553] on button "Execute" at bounding box center [130, 554] width 72 height 32
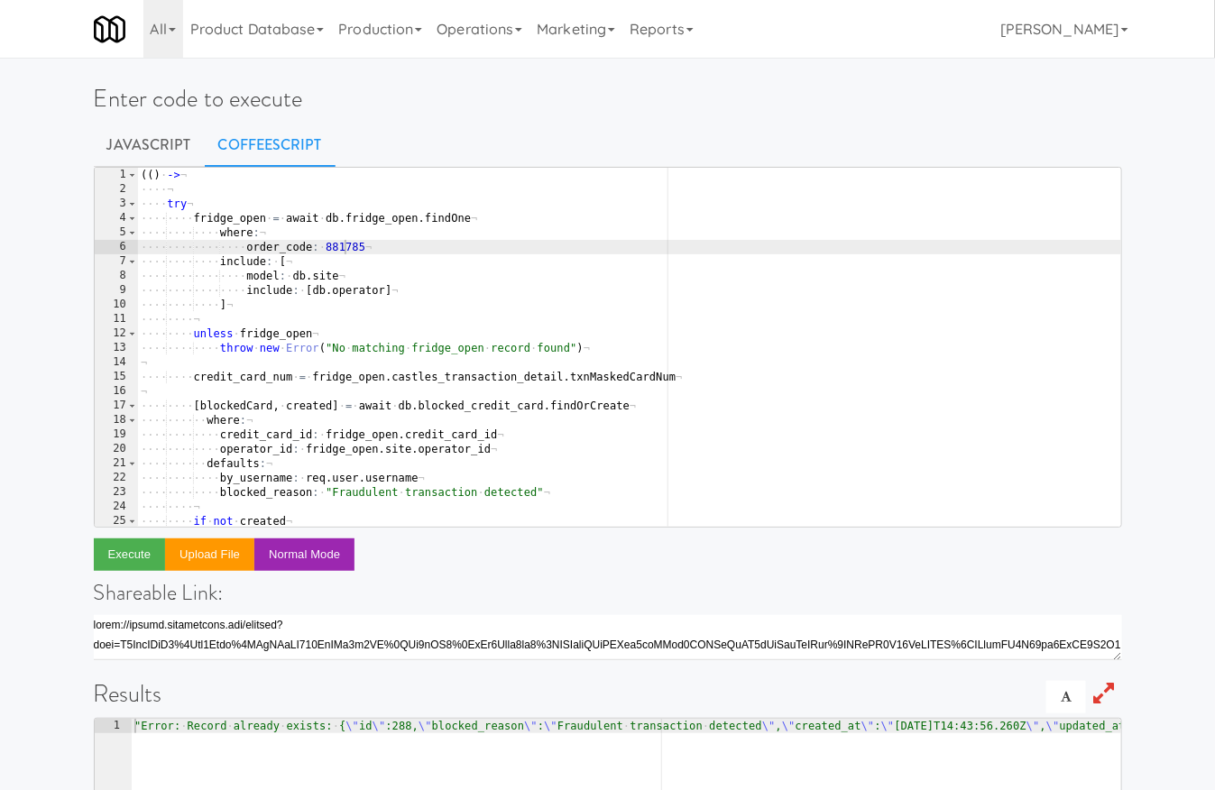
click at [338, 246] on div "( ( ) · -> ¬ ···· ¬ ···· try ¬ ···· ···· fridge_open · = · await · db . fridge_…" at bounding box center [629, 362] width 984 height 389
paste textarea "537,45"
click at [349, 254] on div "( ( ) · -> ¬ ···· ¬ ···· try ¬ ···· ···· fridge_open · = · await · db . fridge_…" at bounding box center [629, 362] width 984 height 389
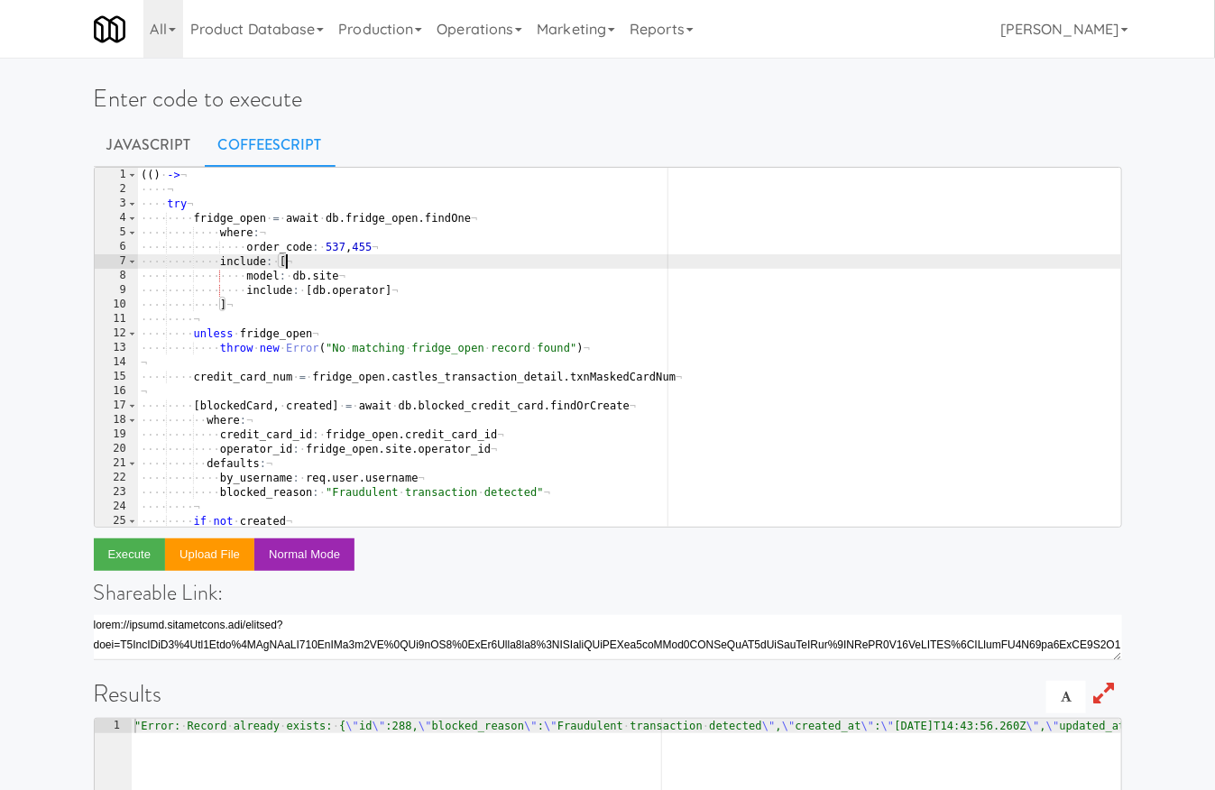
click at [350, 251] on div "( ( ) · -> ¬ ···· ¬ ···· try ¬ ···· ···· fridge_open · = · await · db . fridge_…" at bounding box center [629, 362] width 984 height 389
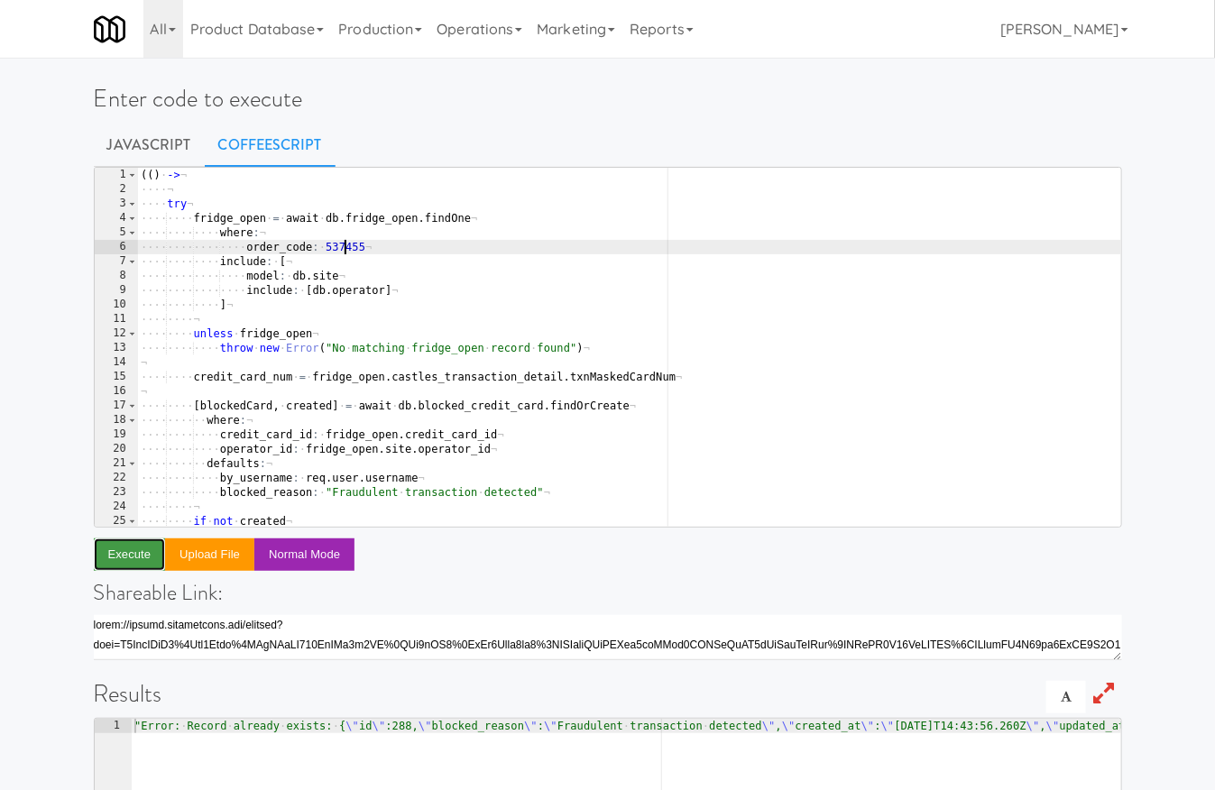
click at [129, 556] on button "Execute" at bounding box center [130, 554] width 72 height 32
click at [341, 250] on div "( ( ) · -> ¬ ···· ¬ ···· try ¬ ···· ···· fridge_open · = · await · db . fridge_…" at bounding box center [629, 362] width 984 height 389
paste textarea "767,124"
click at [350, 251] on div "( ( ) · -> ¬ ···· ¬ ···· try ¬ ···· ···· fridge_open · = · await · db . fridge_…" at bounding box center [629, 362] width 984 height 389
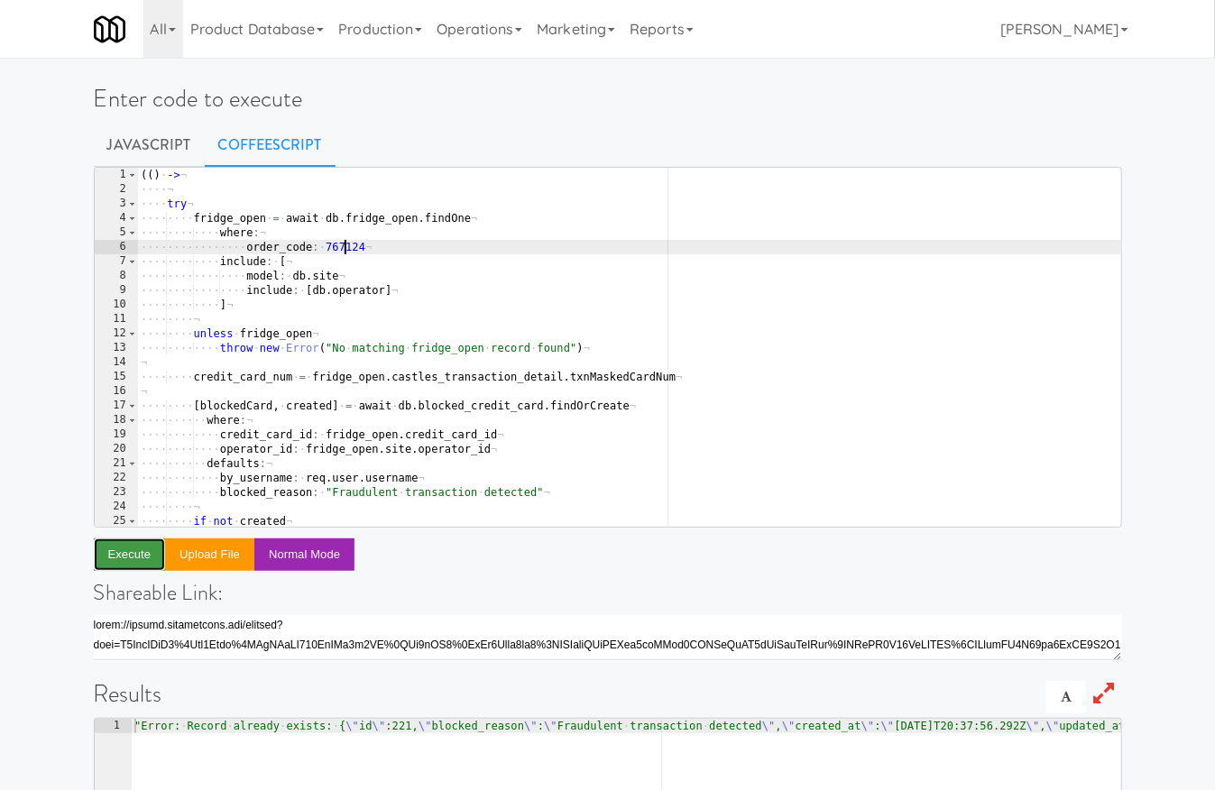
click at [146, 554] on button "Execute" at bounding box center [130, 554] width 72 height 32
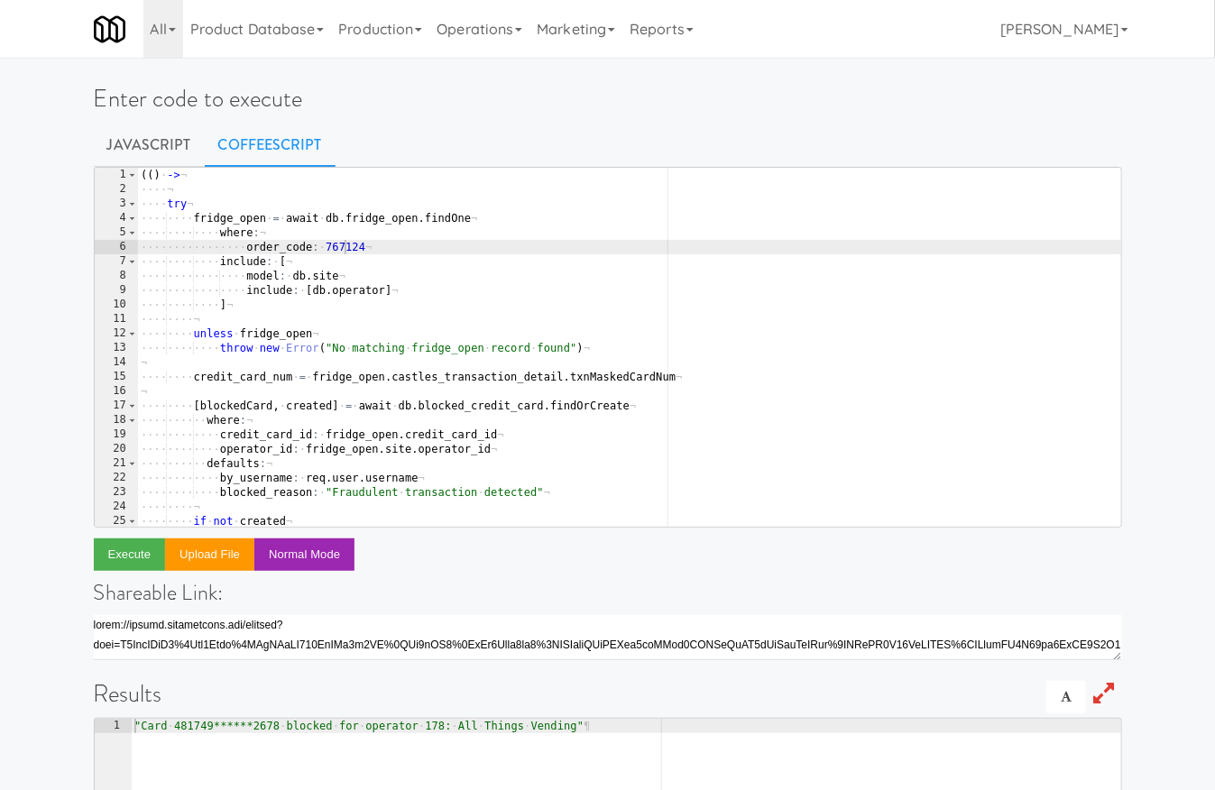
click at [343, 241] on div "( ( ) · -> ¬ ···· ¬ ···· try ¬ ···· ···· fridge_open · = · await · db . fridge_…" at bounding box center [629, 362] width 984 height 389
paste textarea "800,336"
click at [350, 245] on div "( ( ) · -> ¬ ···· ¬ ···· try ¬ ···· ···· fridge_open · = · await · db . fridge_…" at bounding box center [629, 362] width 984 height 389
click at [134, 547] on button "Execute" at bounding box center [130, 554] width 72 height 32
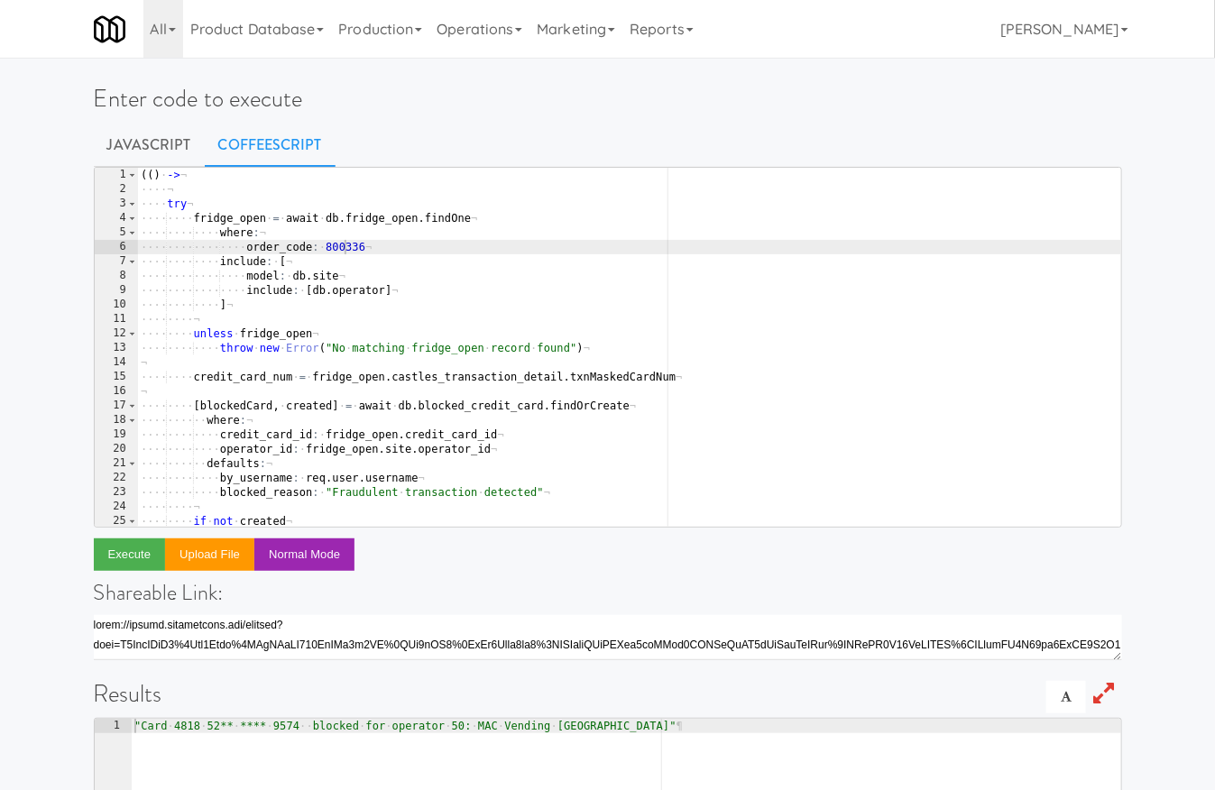
click at [354, 243] on div "( ( ) · -> ¬ ···· ¬ ···· try ¬ ···· ···· fridge_open · = · await · db . fridge_…" at bounding box center [629, 362] width 984 height 389
paste textarea "481,290"
click at [347, 252] on div "( ( ) · -> ¬ ···· ¬ ···· try ¬ ···· ···· fridge_open · = · await · db . fridge_…" at bounding box center [629, 362] width 984 height 389
click at [353, 246] on div "( ( ) · -> ¬ ···· ¬ ···· try ¬ ···· ···· fridge_open · = · await · db . fridge_…" at bounding box center [629, 362] width 984 height 389
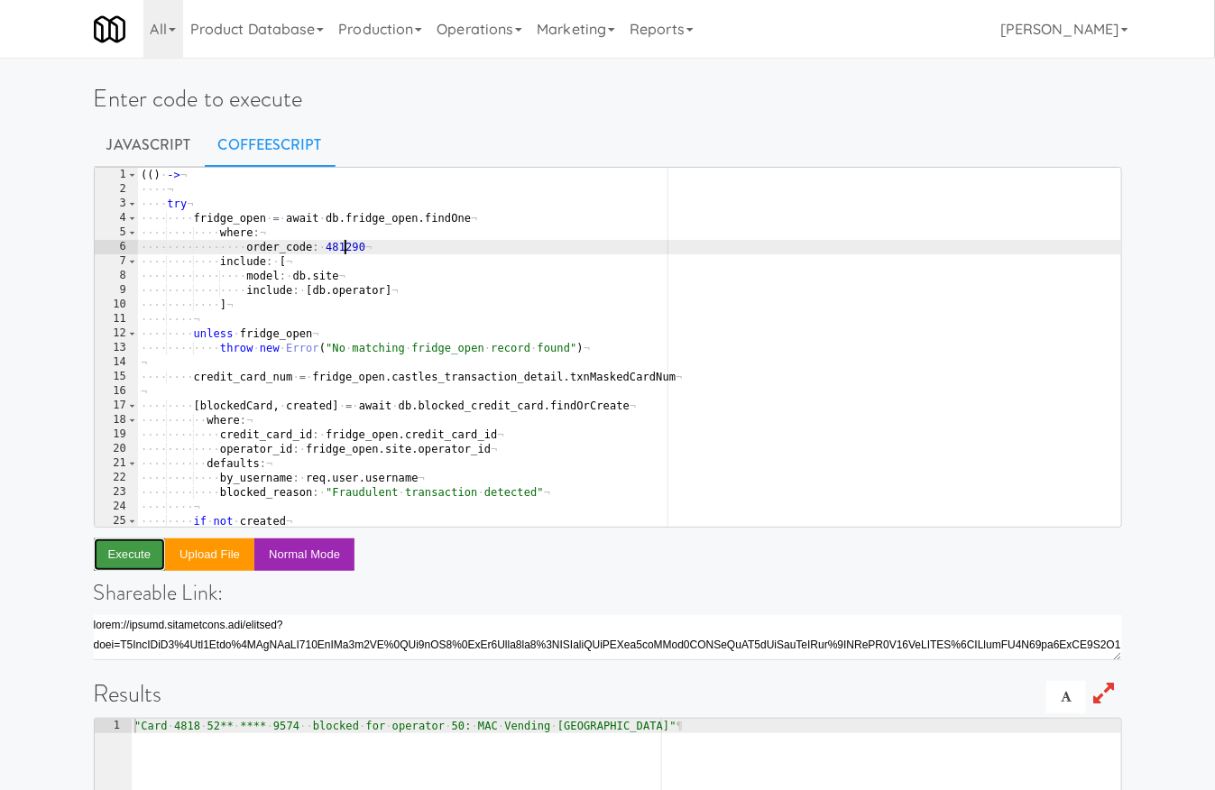
click at [126, 551] on button "Execute" at bounding box center [130, 554] width 72 height 32
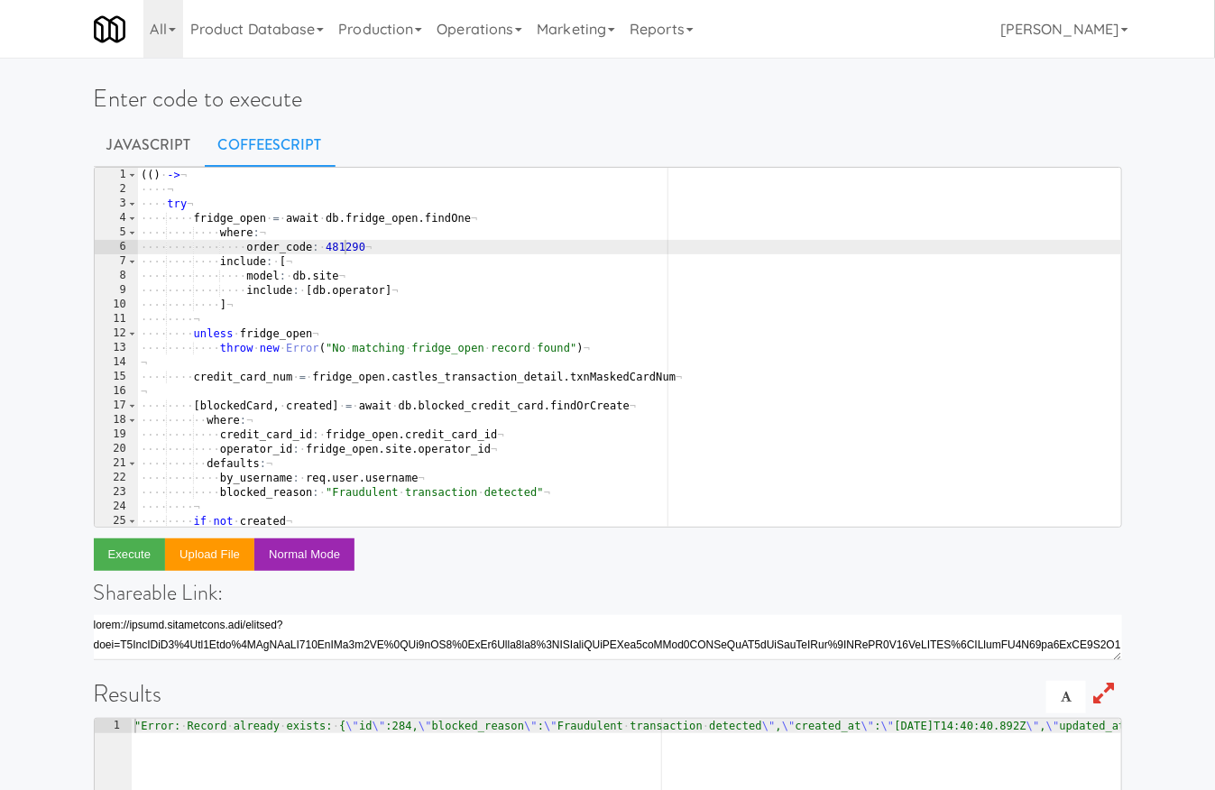
click at [348, 249] on div "( ( ) · -> ¬ ···· ¬ ···· try ¬ ···· ···· fridge_open · = · await · db . fridge_…" at bounding box center [629, 362] width 984 height 389
paste textarea "807,315"
click at [348, 249] on div "( ( ) · -> ¬ ···· ¬ ···· try ¬ ···· ···· fridge_open · = · await · db . fridge_…" at bounding box center [629, 362] width 984 height 389
click at [153, 552] on button "Execute" at bounding box center [130, 554] width 72 height 32
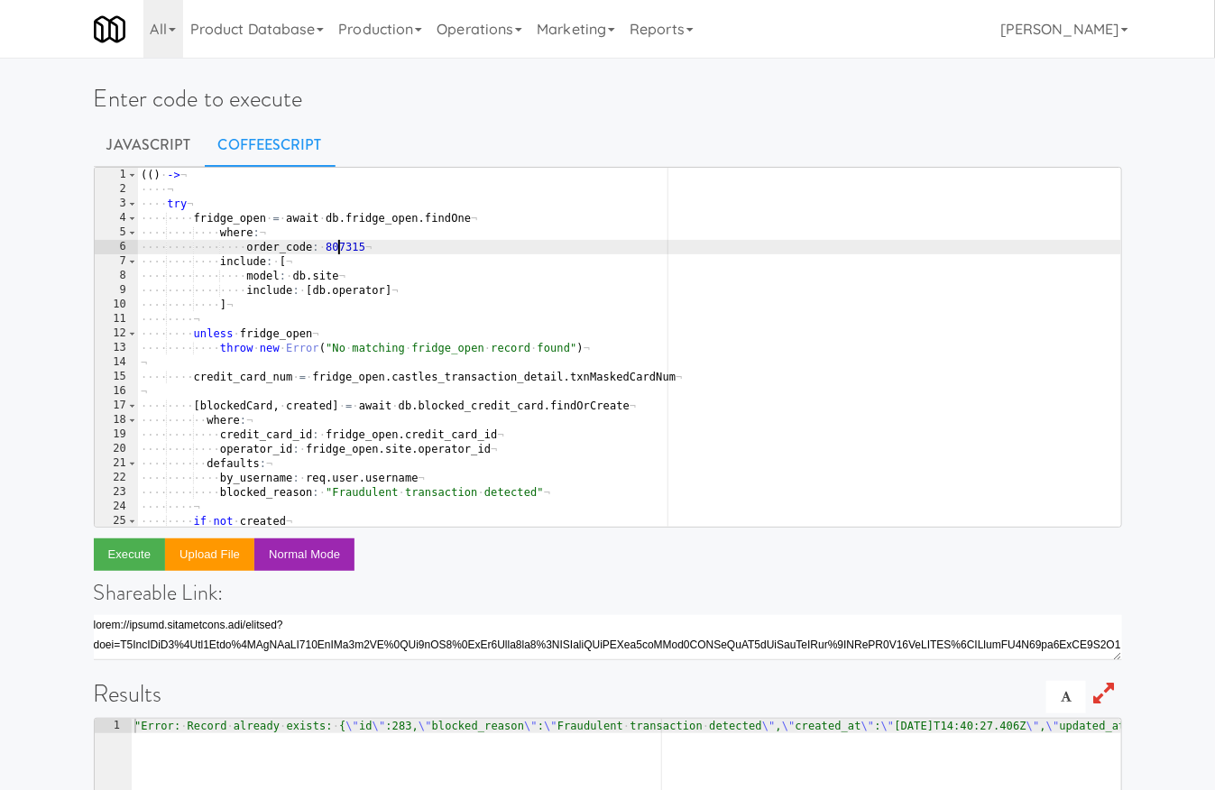
click at [336, 251] on div "( ( ) · -> ¬ ···· ¬ ···· try ¬ ···· ···· fridge_open · = · await · db . fridge_…" at bounding box center [629, 362] width 984 height 389
paste textarea "261,806"
click at [347, 248] on div "( ( ) · -> ¬ ···· ¬ ···· try ¬ ···· ···· fridge_open · = · await · db . fridge_…" at bounding box center [629, 362] width 984 height 389
click at [349, 248] on div "( ( ) · -> ¬ ···· ¬ ···· try ¬ ···· ···· fridge_open · = · await · db . fridge_…" at bounding box center [629, 362] width 984 height 389
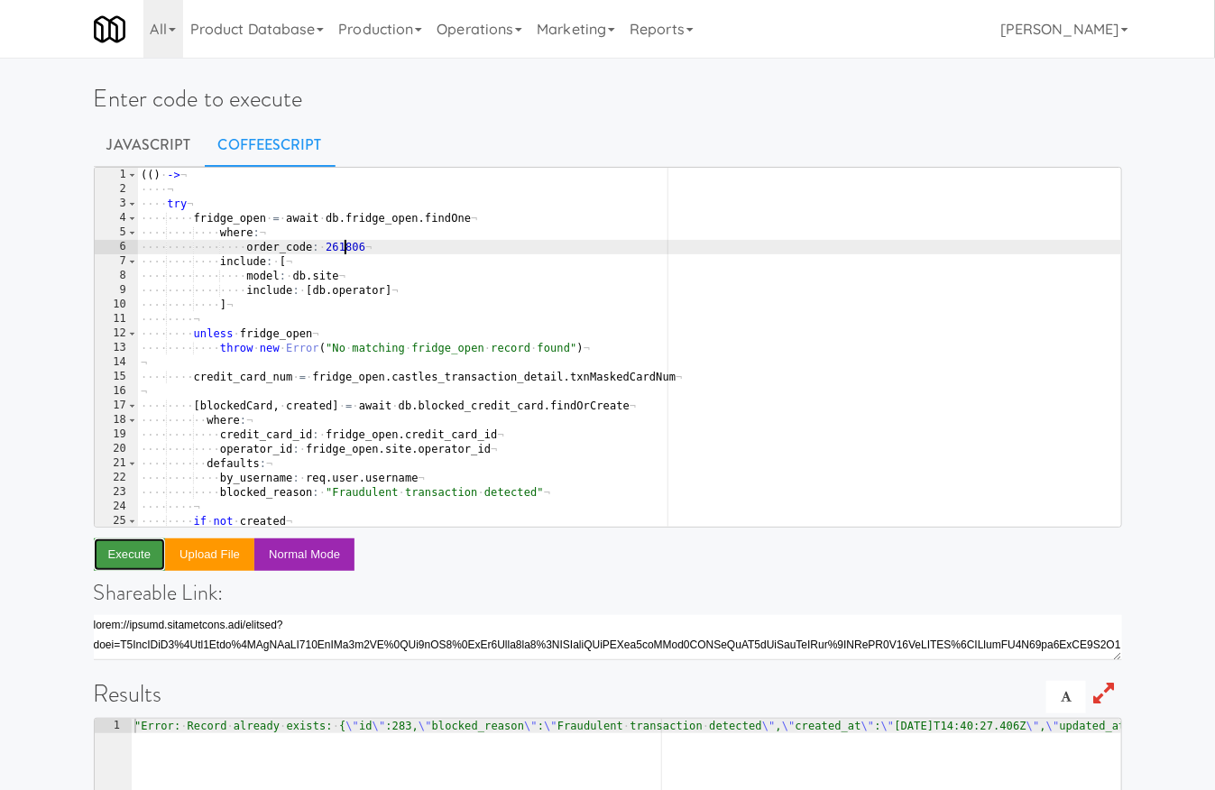
click at [155, 557] on button "Execute" at bounding box center [130, 554] width 72 height 32
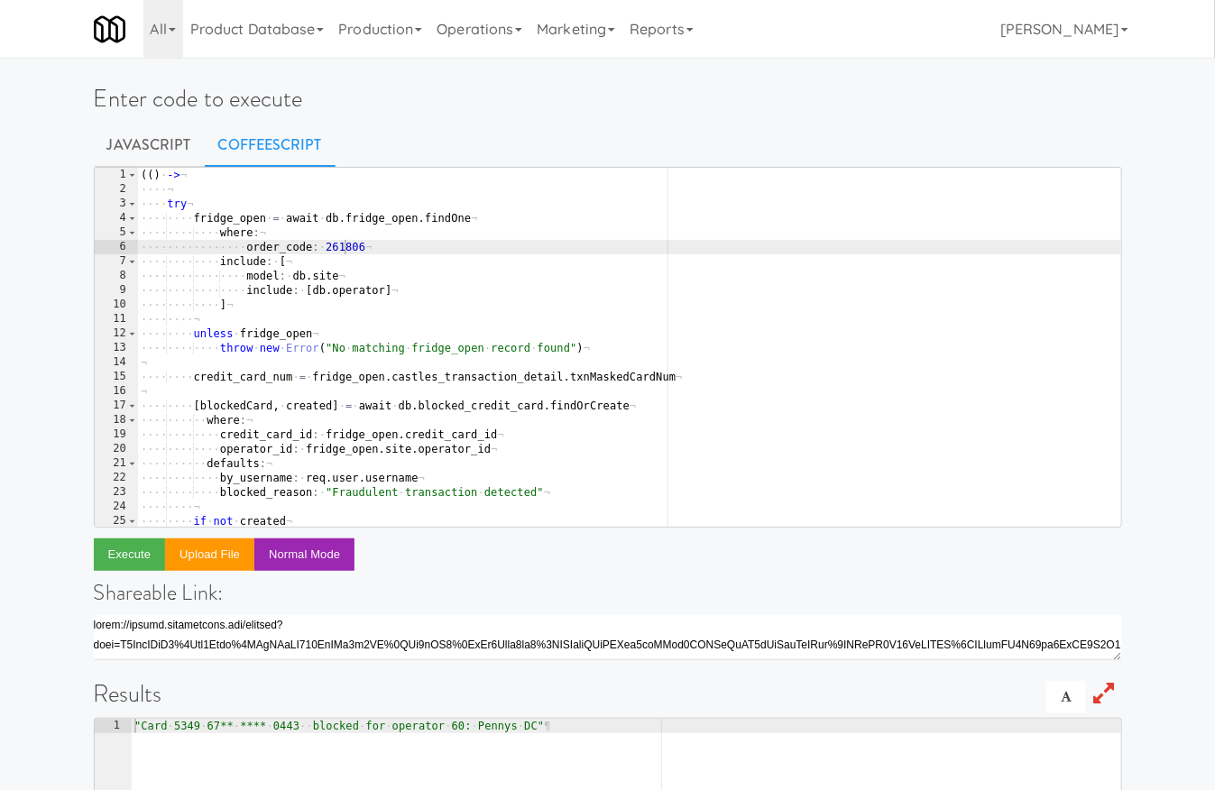
click at [350, 250] on div "( ( ) · -> ¬ ···· ¬ ···· try ¬ ···· ···· fridge_open · = · await · db . fridge_…" at bounding box center [629, 362] width 984 height 389
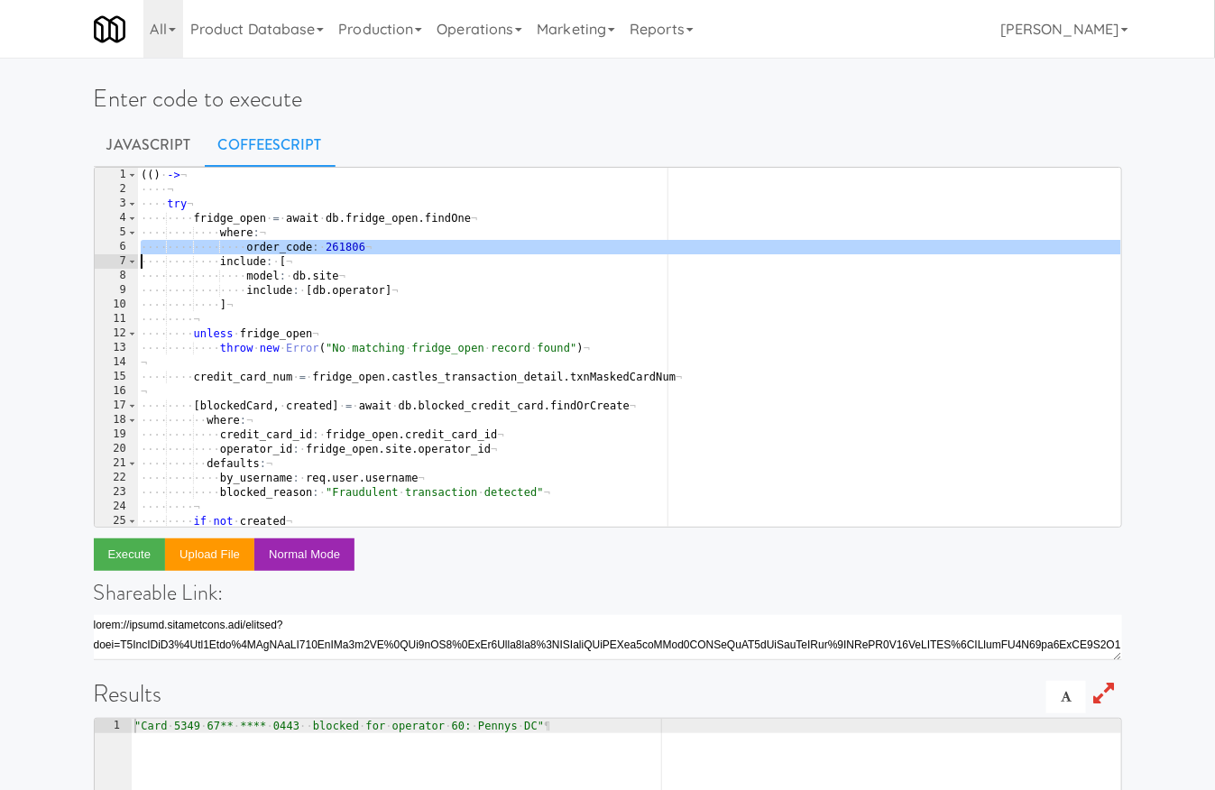
paste textarea "415,692"
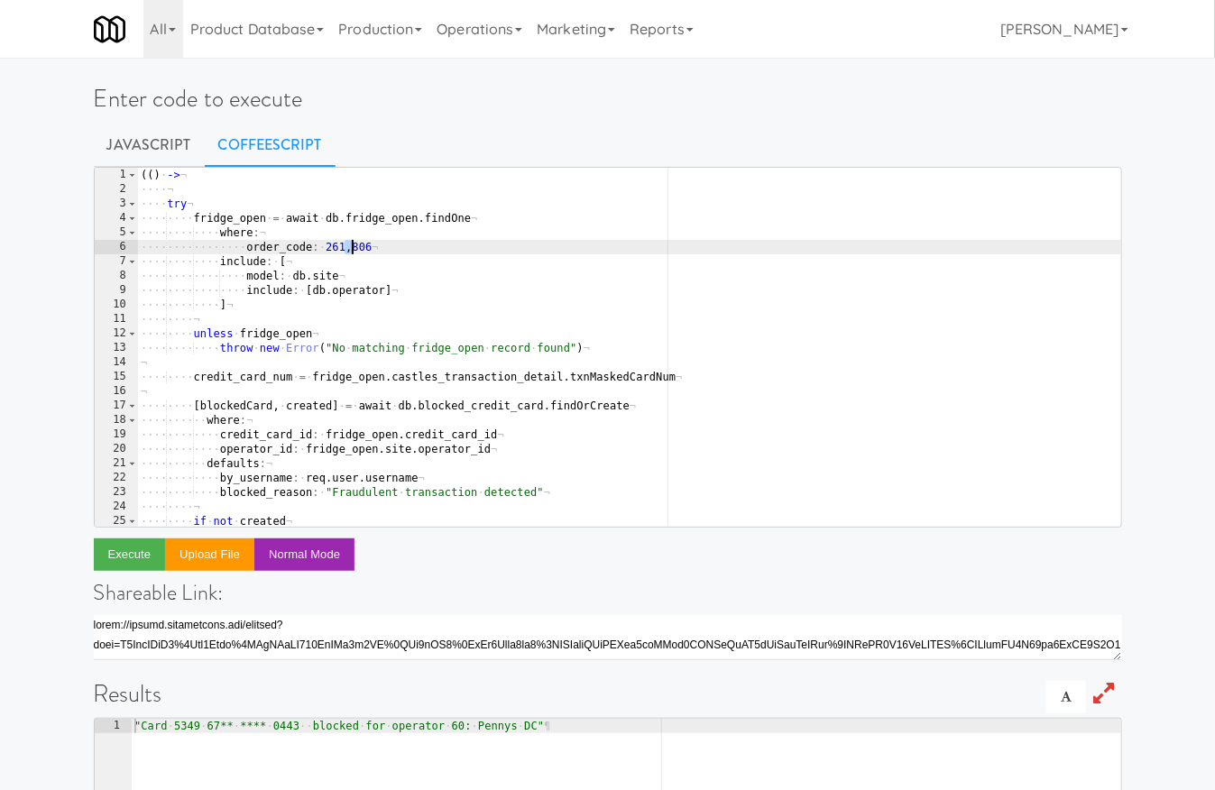
click at [350, 250] on div "( ( ) · -> ¬ ···· ¬ ···· try ¬ ···· ···· fridge_open · = · await · db . fridge_…" at bounding box center [629, 362] width 984 height 389
click at [345, 249] on div "( ( ) · -> ¬ ···· ¬ ···· try ¬ ···· ···· fridge_open · = · await · db . fridge_…" at bounding box center [629, 362] width 984 height 389
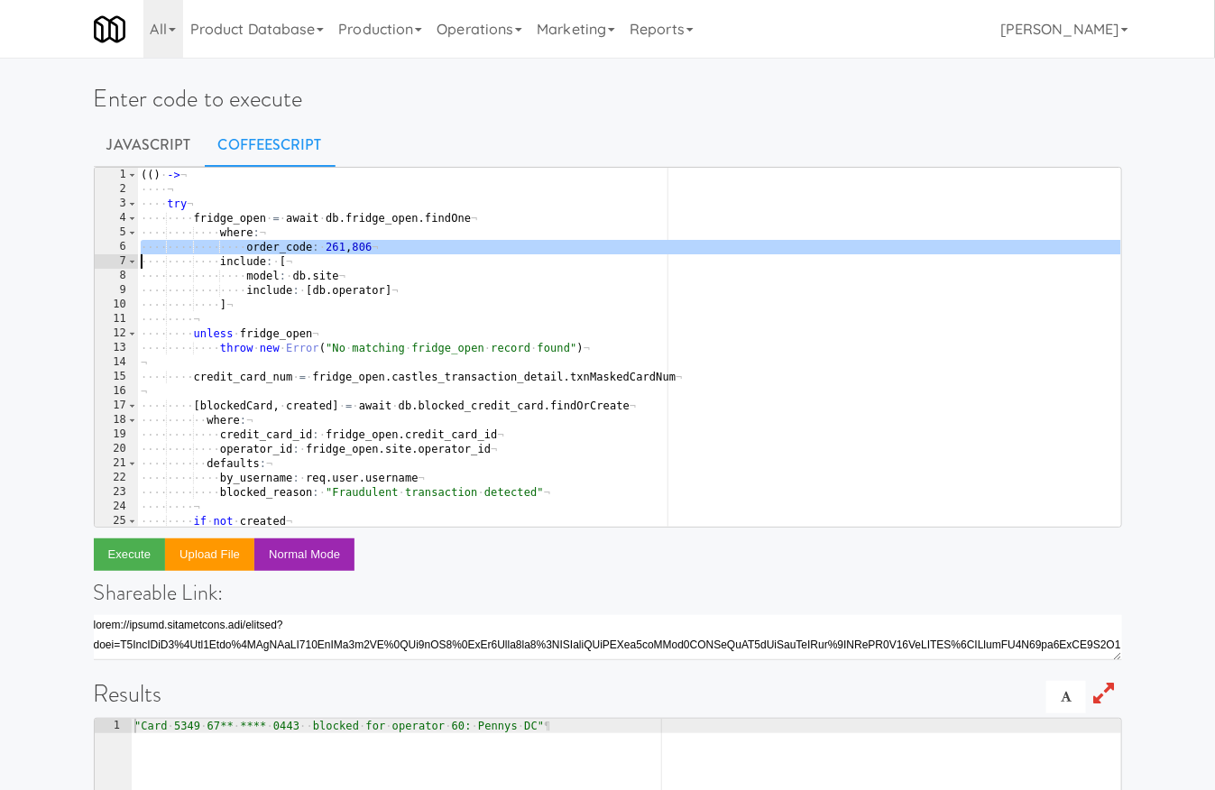
click at [363, 249] on div "( ( ) · -> ¬ ···· ¬ ···· try ¬ ···· ···· fridge_open · = · await · db . fridge_…" at bounding box center [629, 362] width 984 height 389
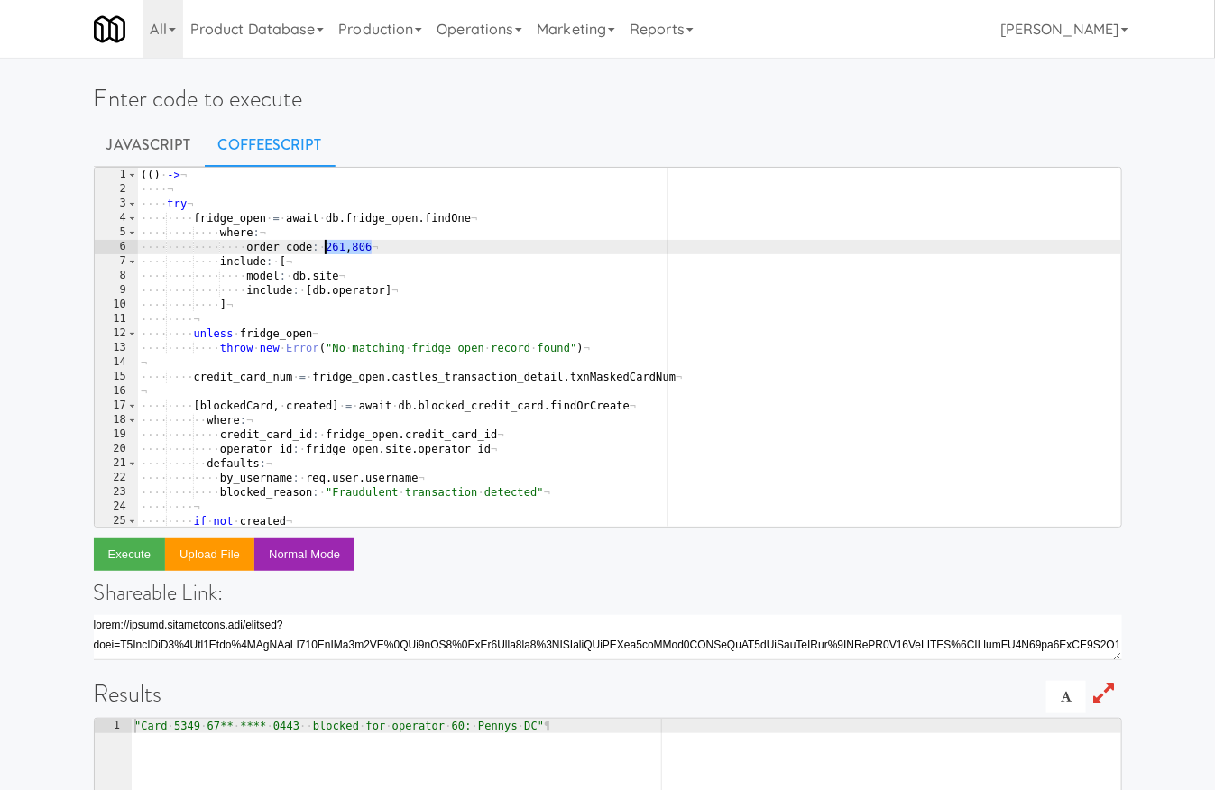
drag, startPoint x: 371, startPoint y: 249, endPoint x: 326, endPoint y: 244, distance: 45.3
click at [326, 244] on div "( ( ) · -> ¬ ···· ¬ ···· try ¬ ···· ···· fridge_open · = · await · db . fridge_…" at bounding box center [629, 362] width 984 height 389
paste textarea "415,692"
click at [348, 248] on div "( ( ) · -> ¬ ···· ¬ ···· try ¬ ···· ···· fridge_open · = · await · db . fridge_…" at bounding box center [629, 362] width 984 height 389
type textarea "order_code: 415692"
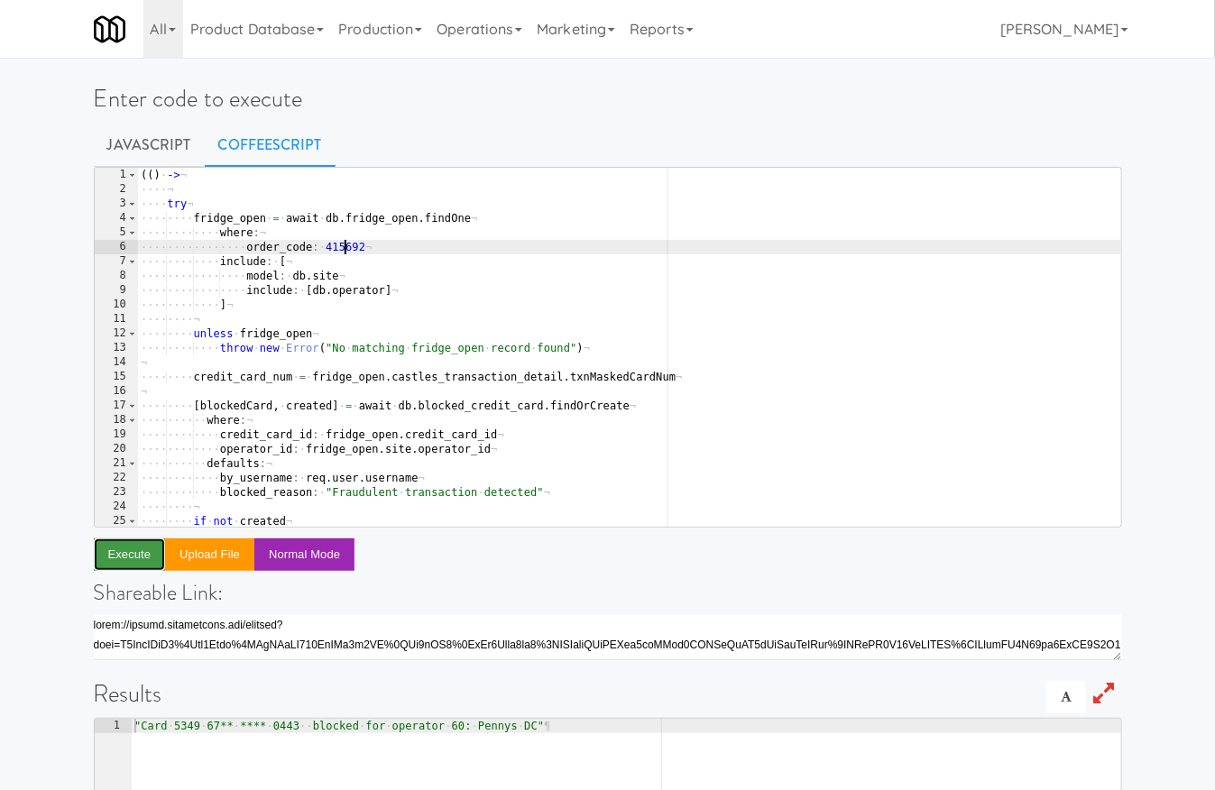
click at [139, 555] on button "Execute" at bounding box center [130, 554] width 72 height 32
